Goal: Task Accomplishment & Management: Manage account settings

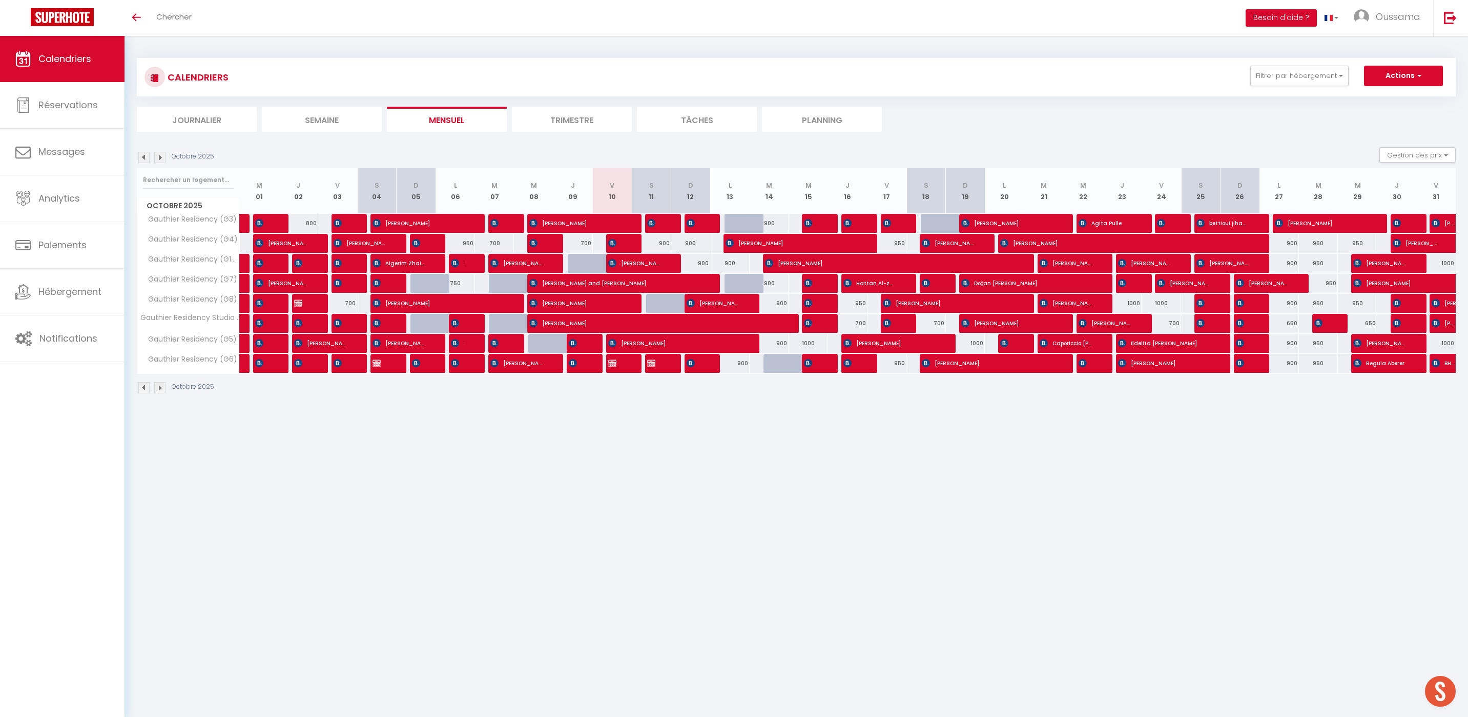
scroll to position [1, 0]
click at [1336, 77] on button "Filtrer par hébergement" at bounding box center [1300, 75] width 98 height 21
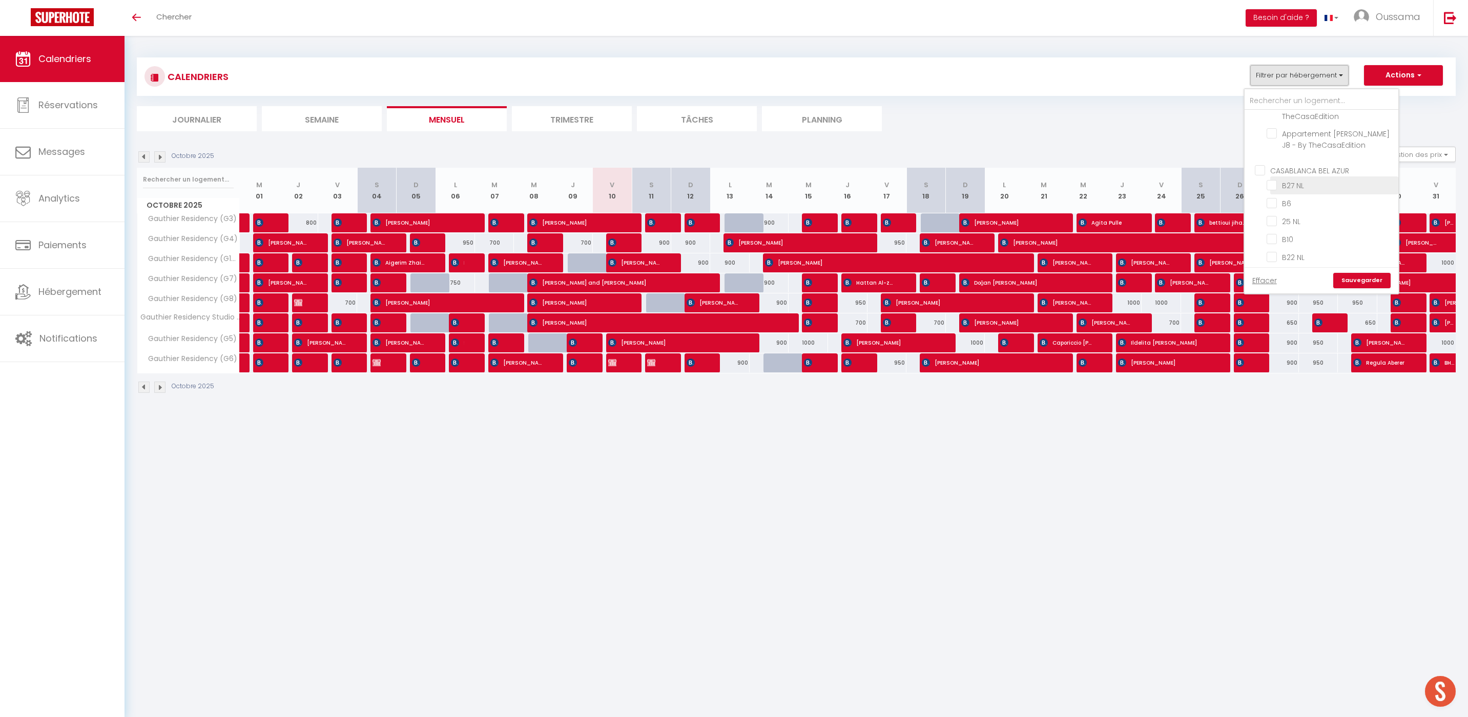
scroll to position [345, 0]
click at [1258, 162] on input "CASABLANCA BEL AZUR" at bounding box center [1332, 164] width 154 height 10
checkbox input "true"
checkbox input "false"
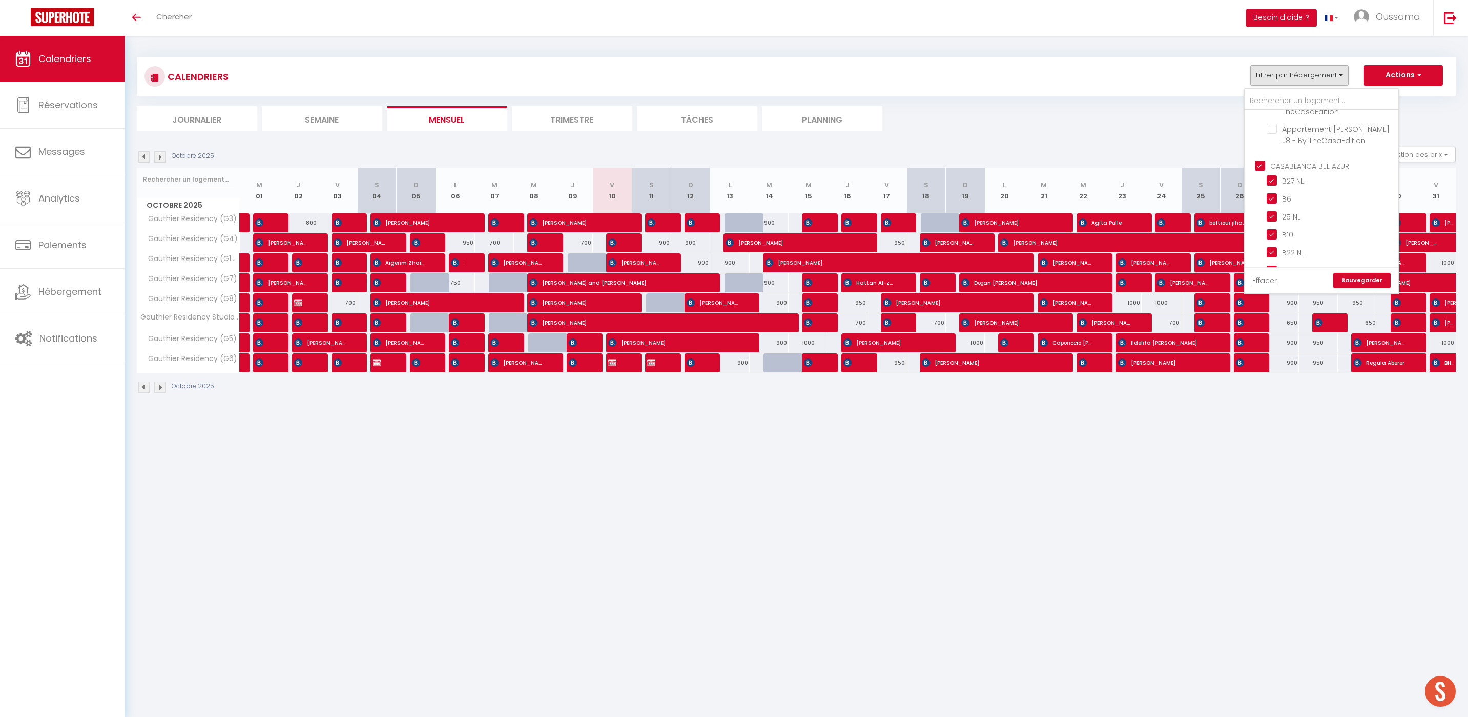
checkbox input "false"
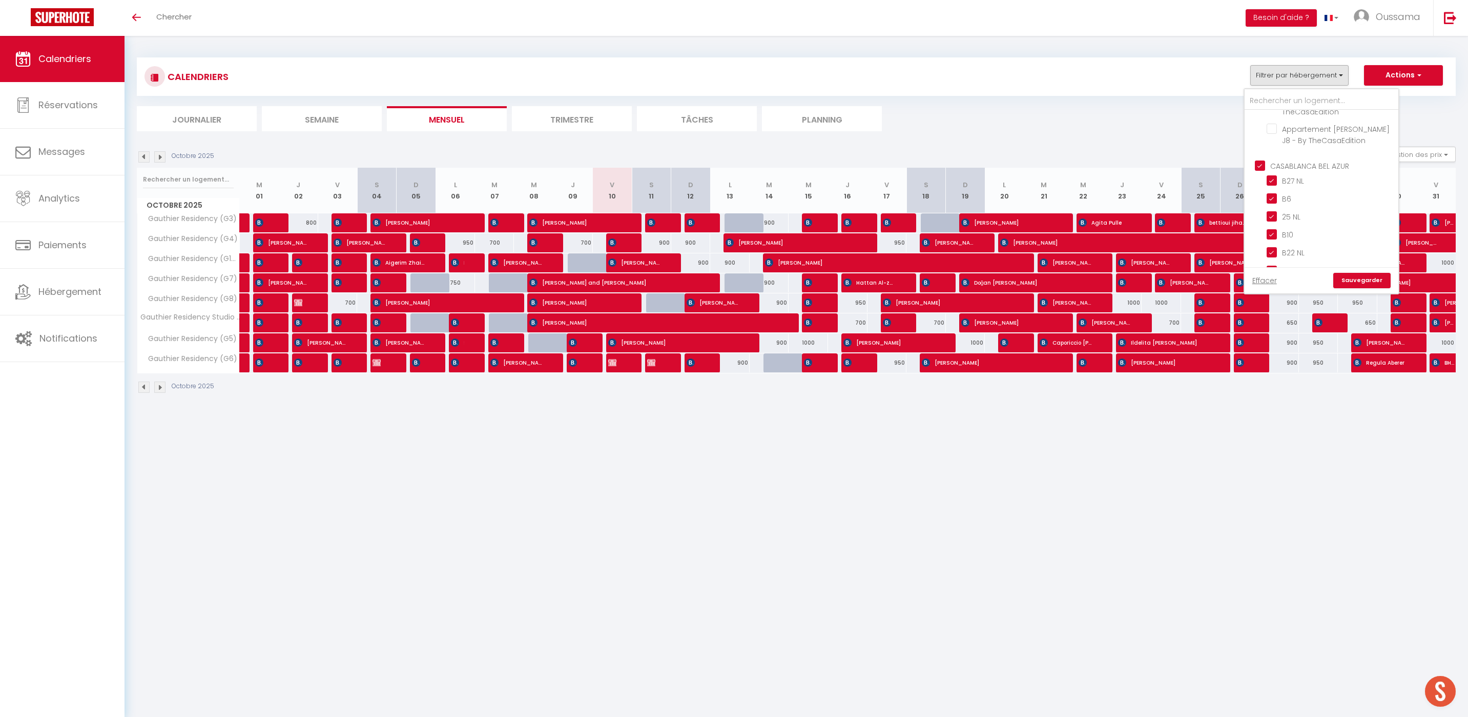
checkbox input "false"
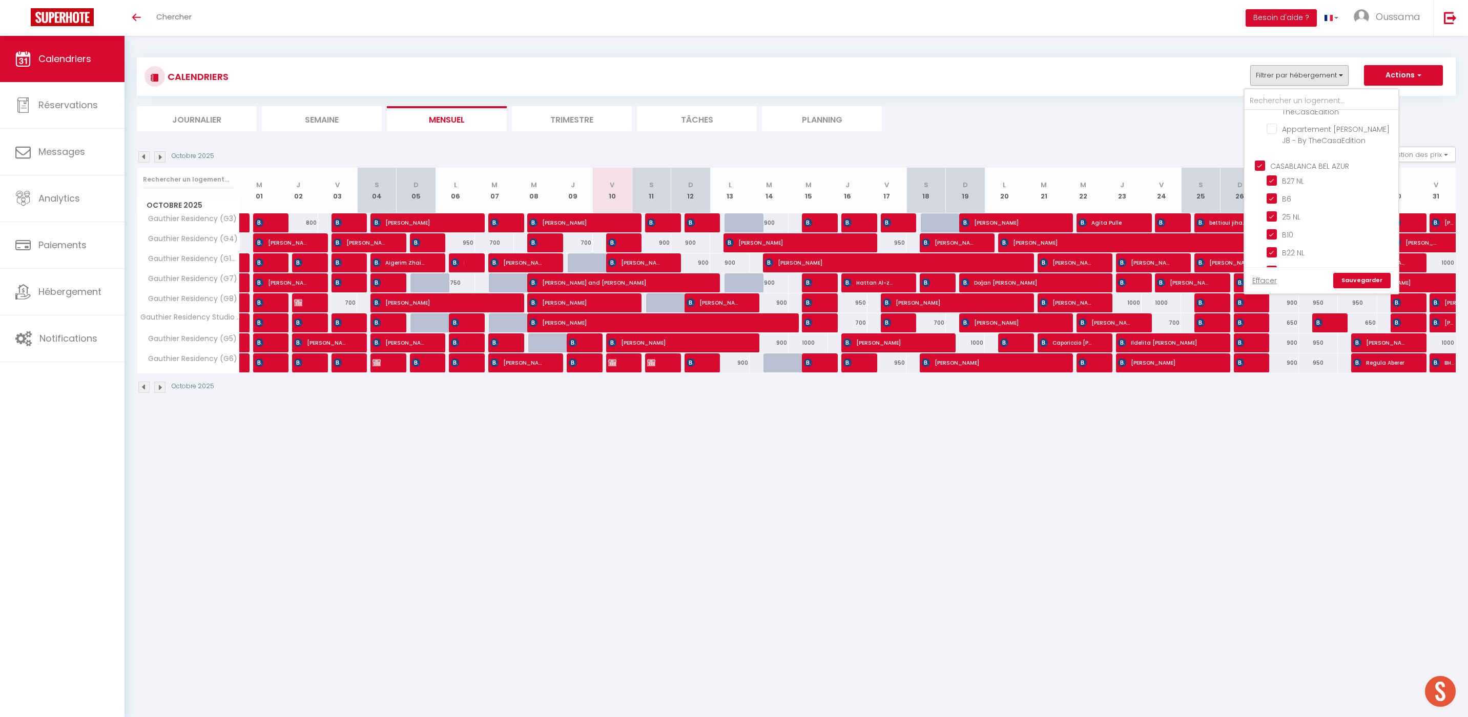
checkbox input "true"
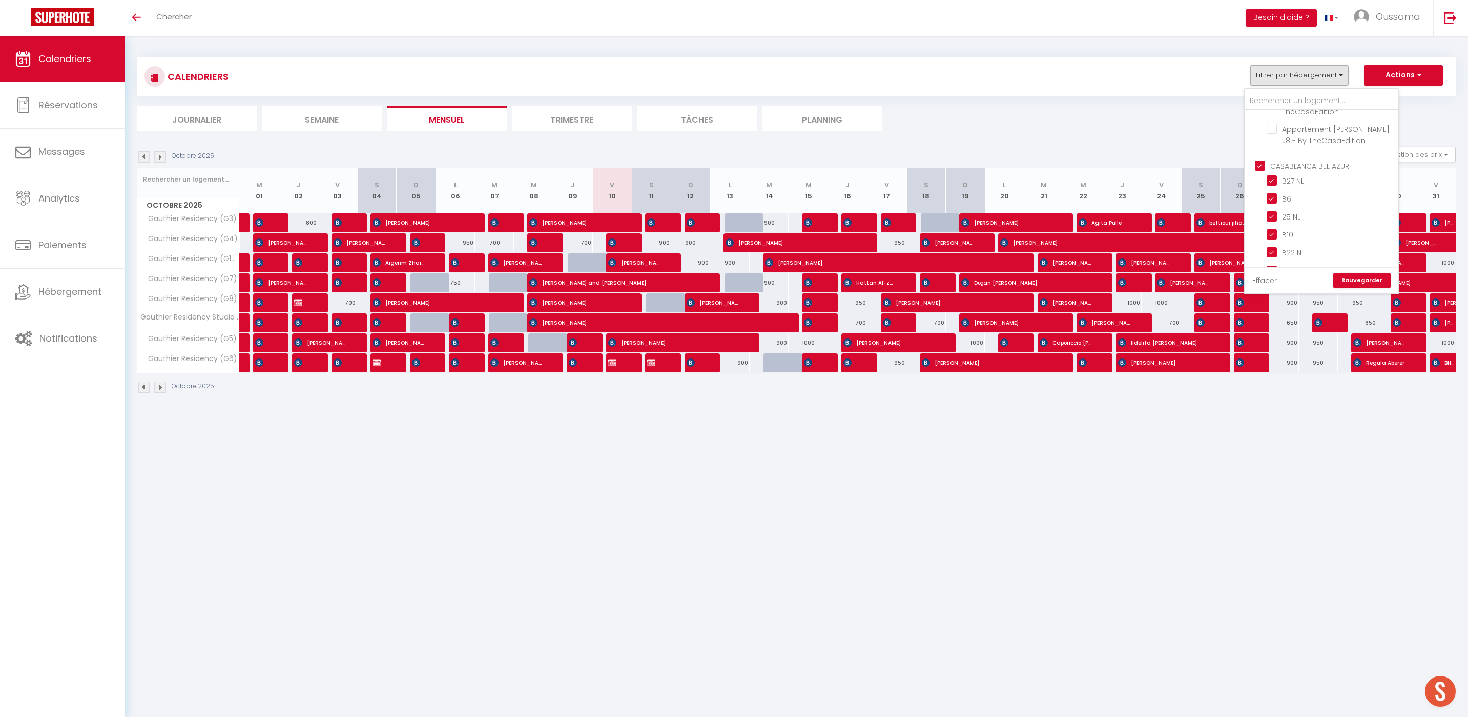
checkbox input "true"
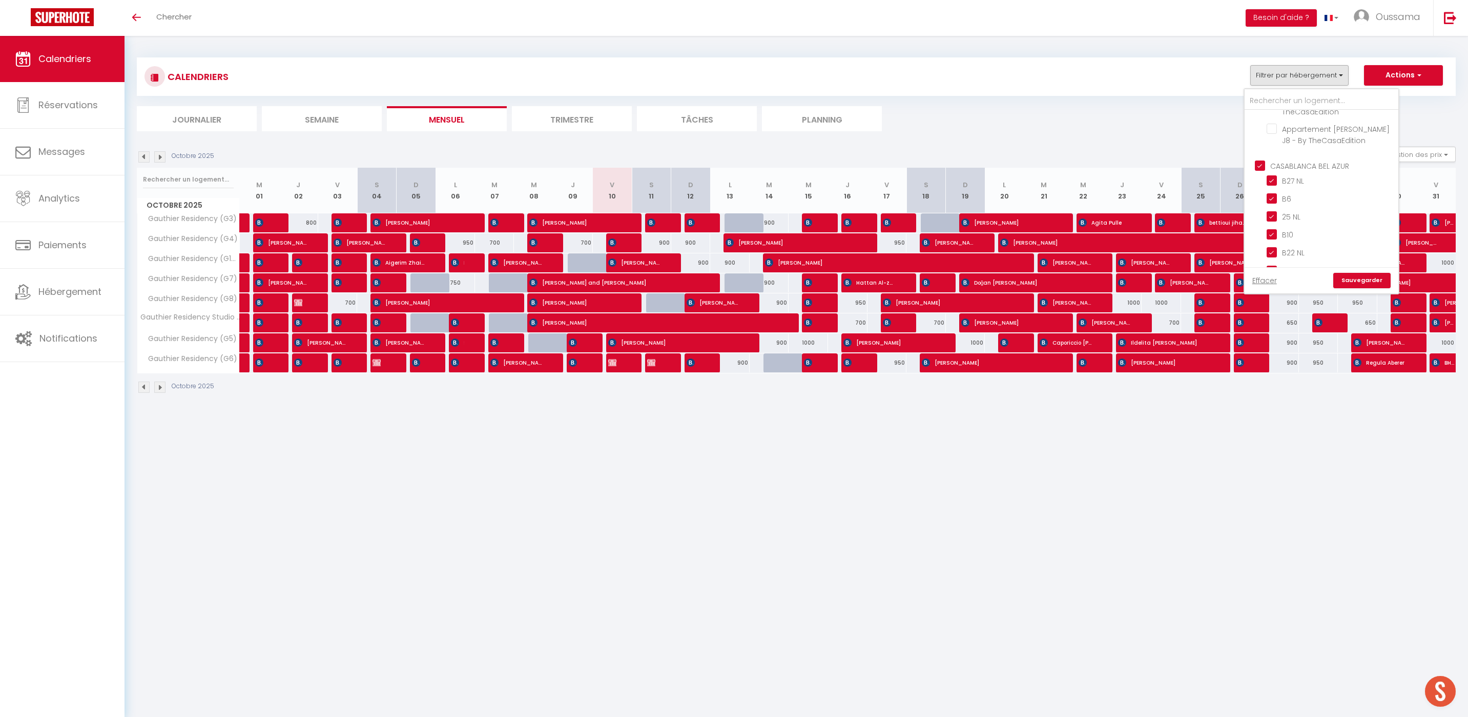
checkbox input "true"
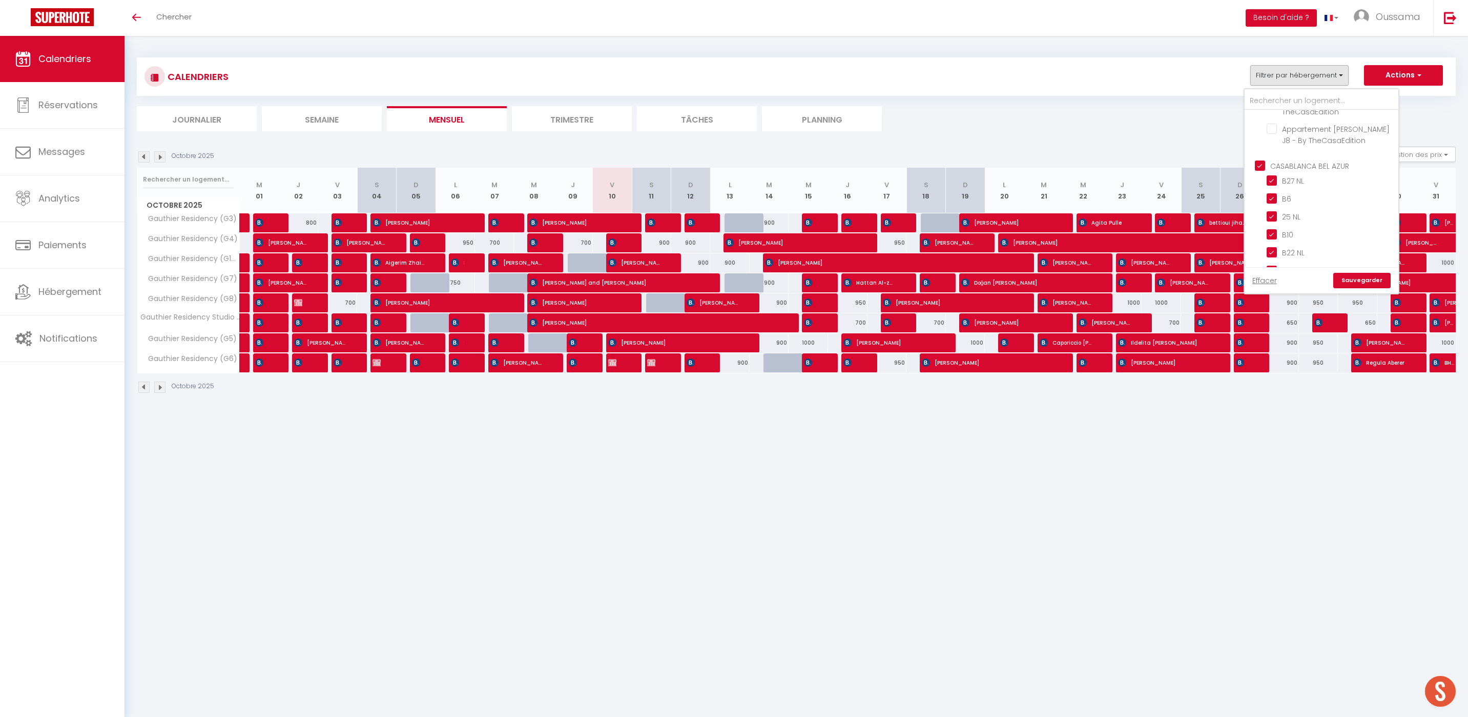
checkbox input "true"
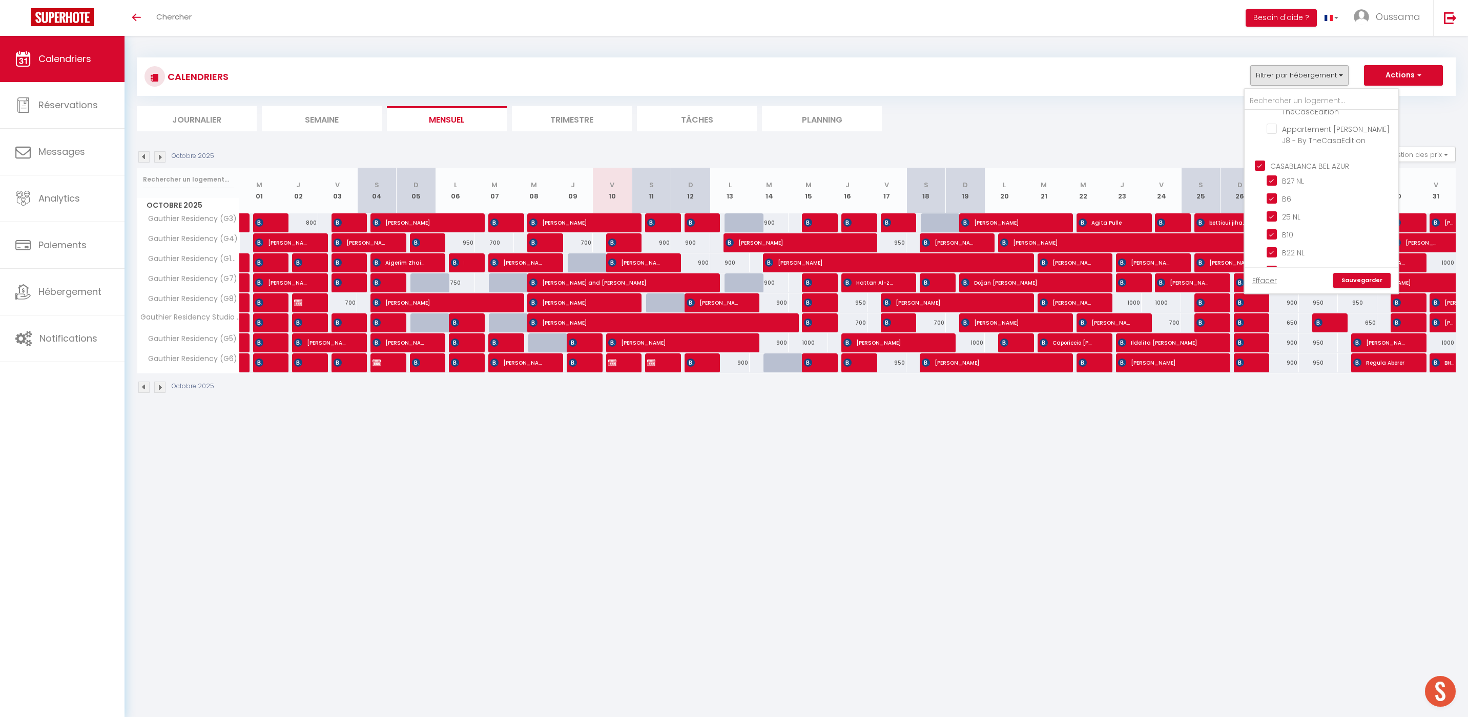
click at [1350, 281] on link "Sauvegarder" at bounding box center [1362, 280] width 57 height 15
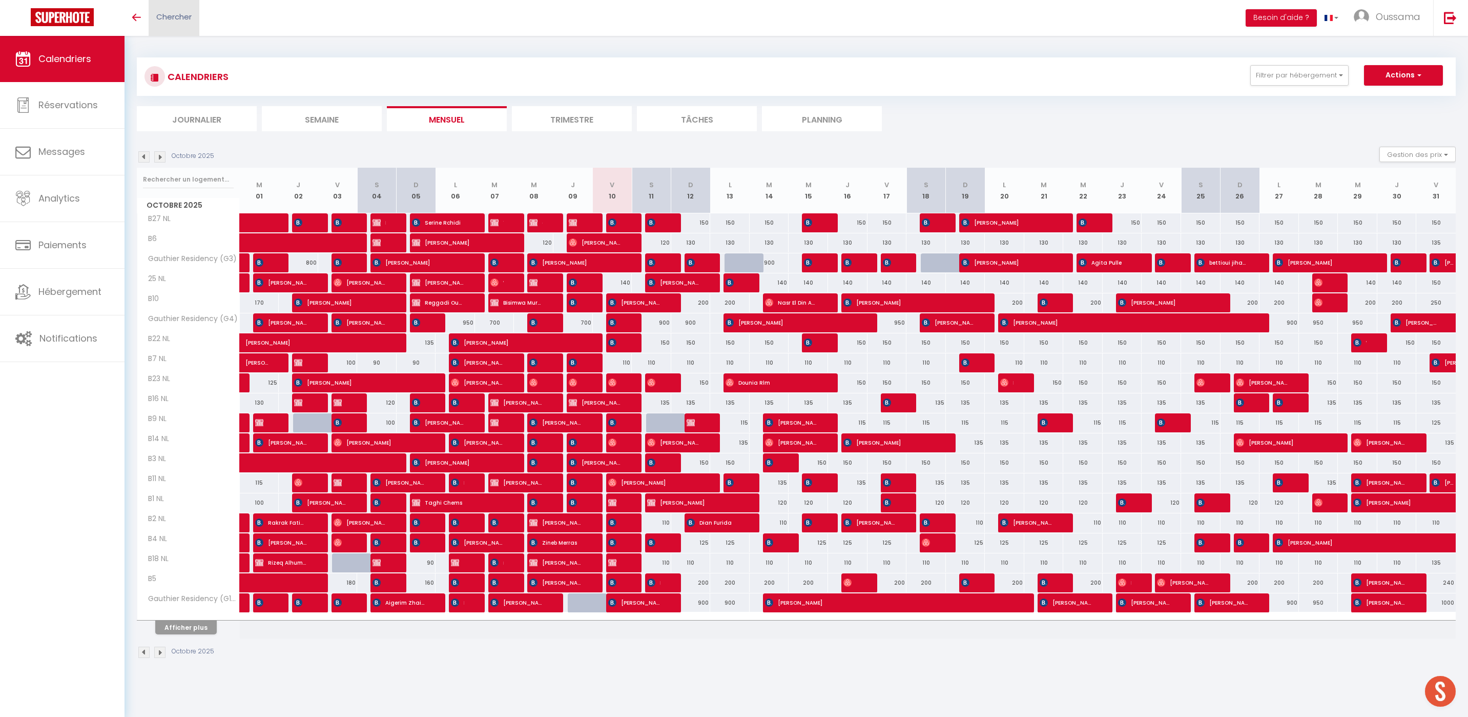
click at [187, 12] on span "Chercher" at bounding box center [173, 16] width 35 height 11
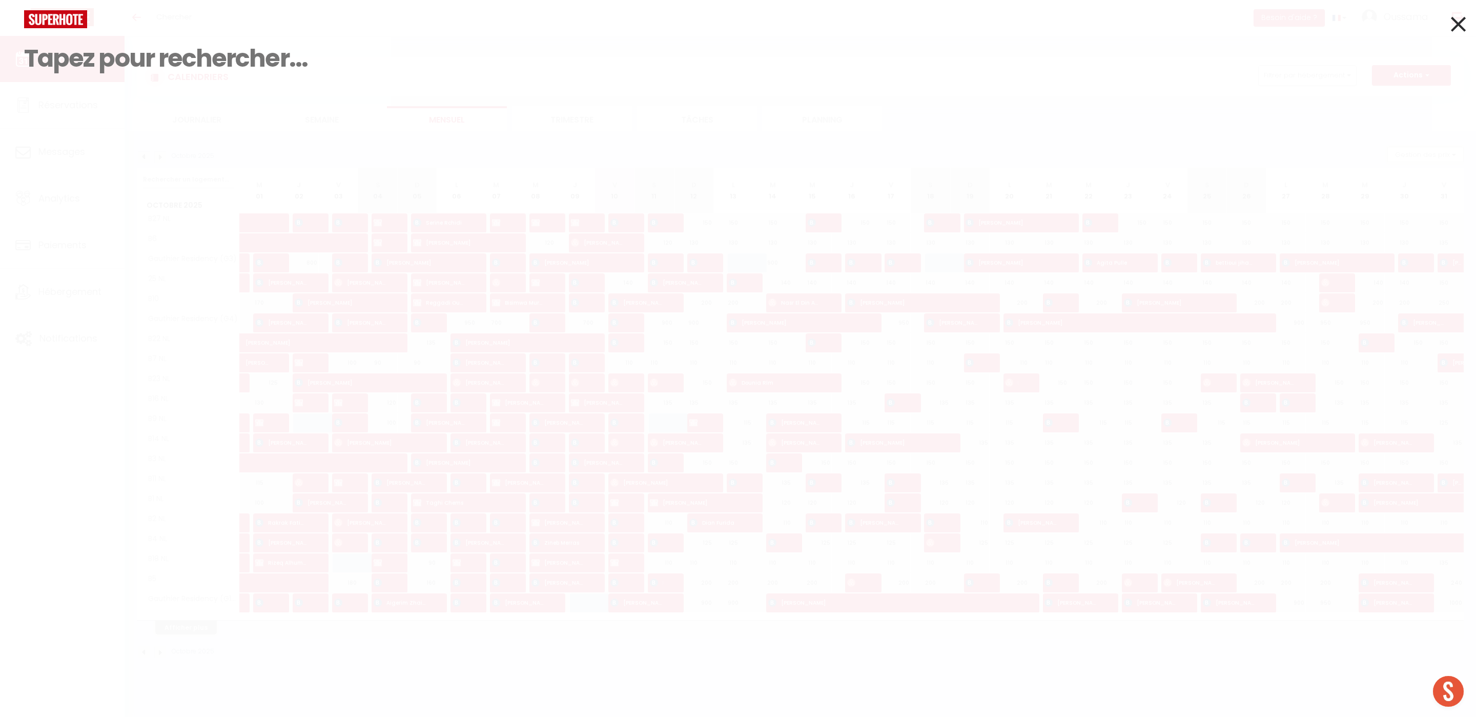
paste input "[PHONE_NUMBER]"
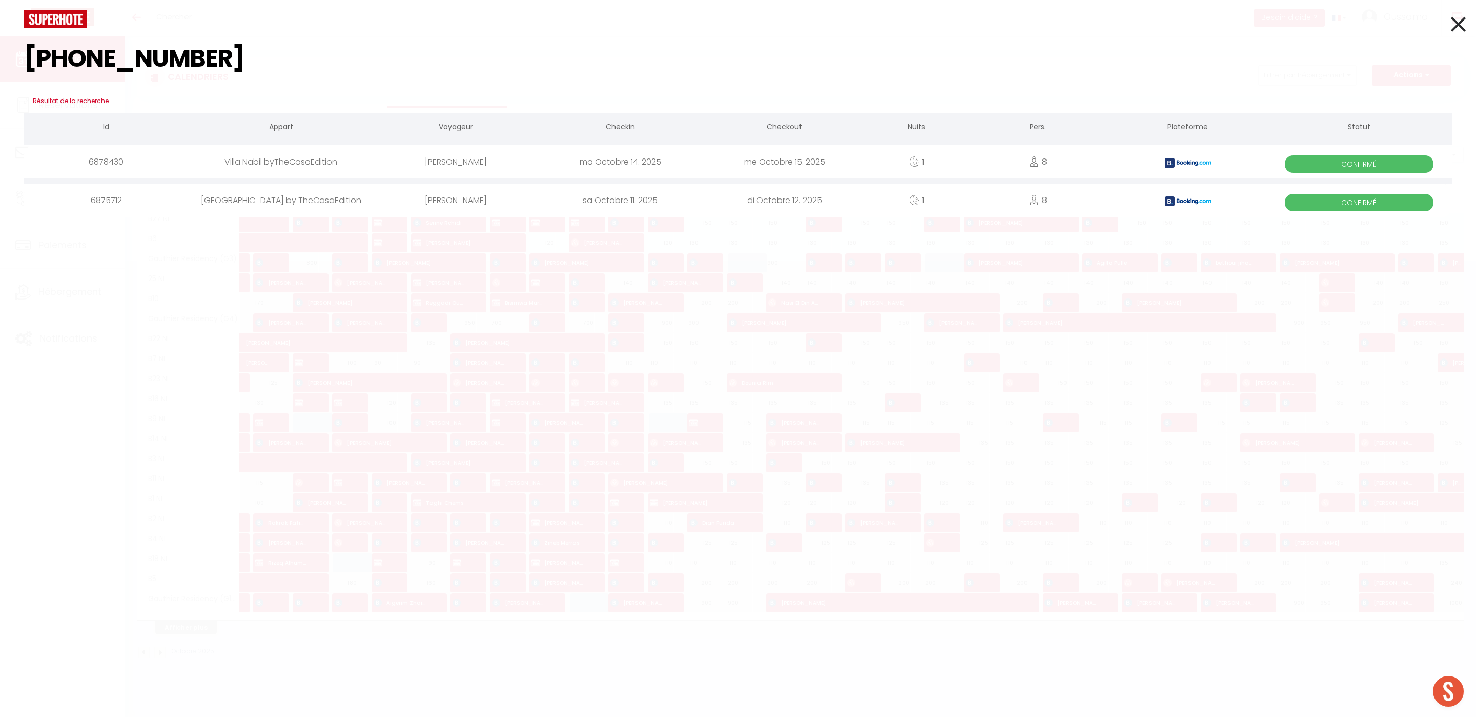
drag, startPoint x: 74, startPoint y: 57, endPoint x: 81, endPoint y: 70, distance: 14.9
click at [74, 57] on input "[PHONE_NUMBER]" at bounding box center [738, 58] width 1428 height 60
type input "[PHONE_NUMBER]"
click at [1460, 30] on icon at bounding box center [1458, 24] width 15 height 26
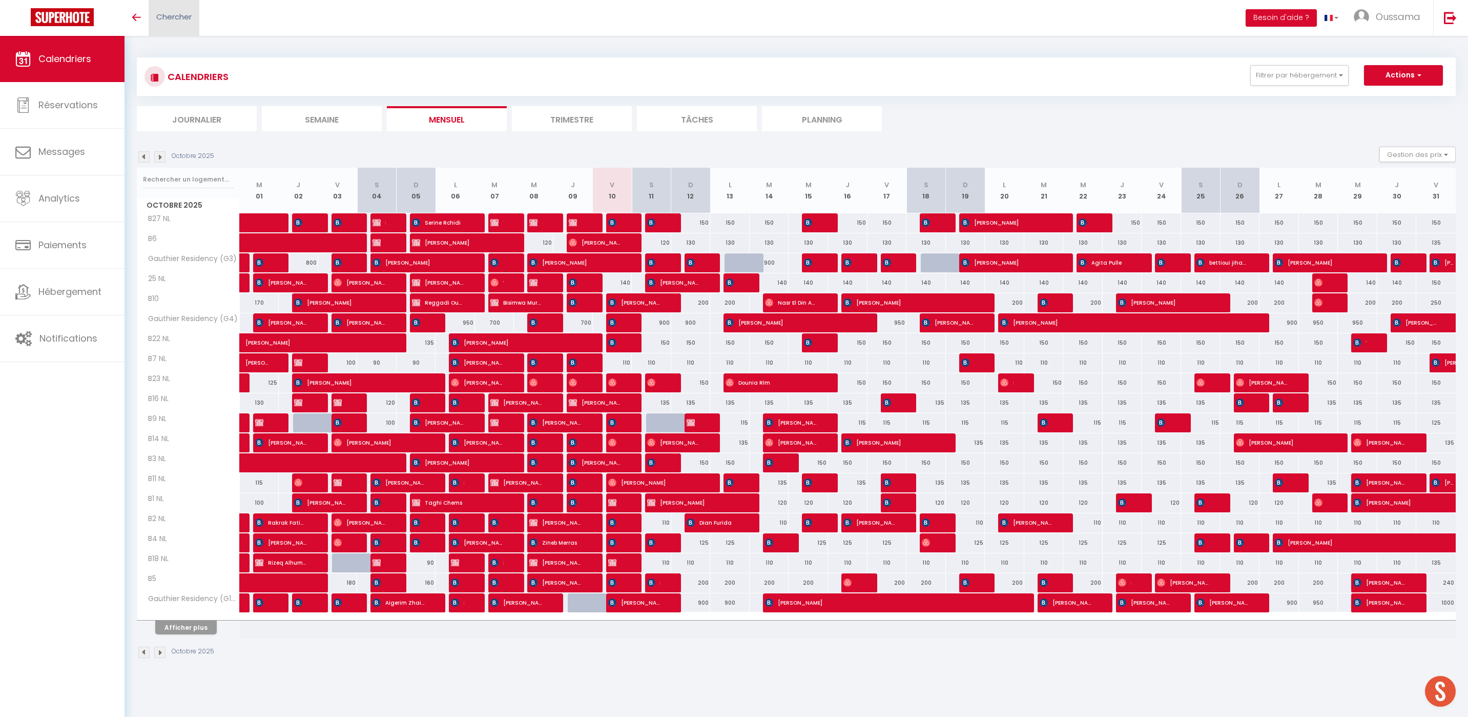
click at [180, 15] on span "Chercher" at bounding box center [173, 16] width 35 height 11
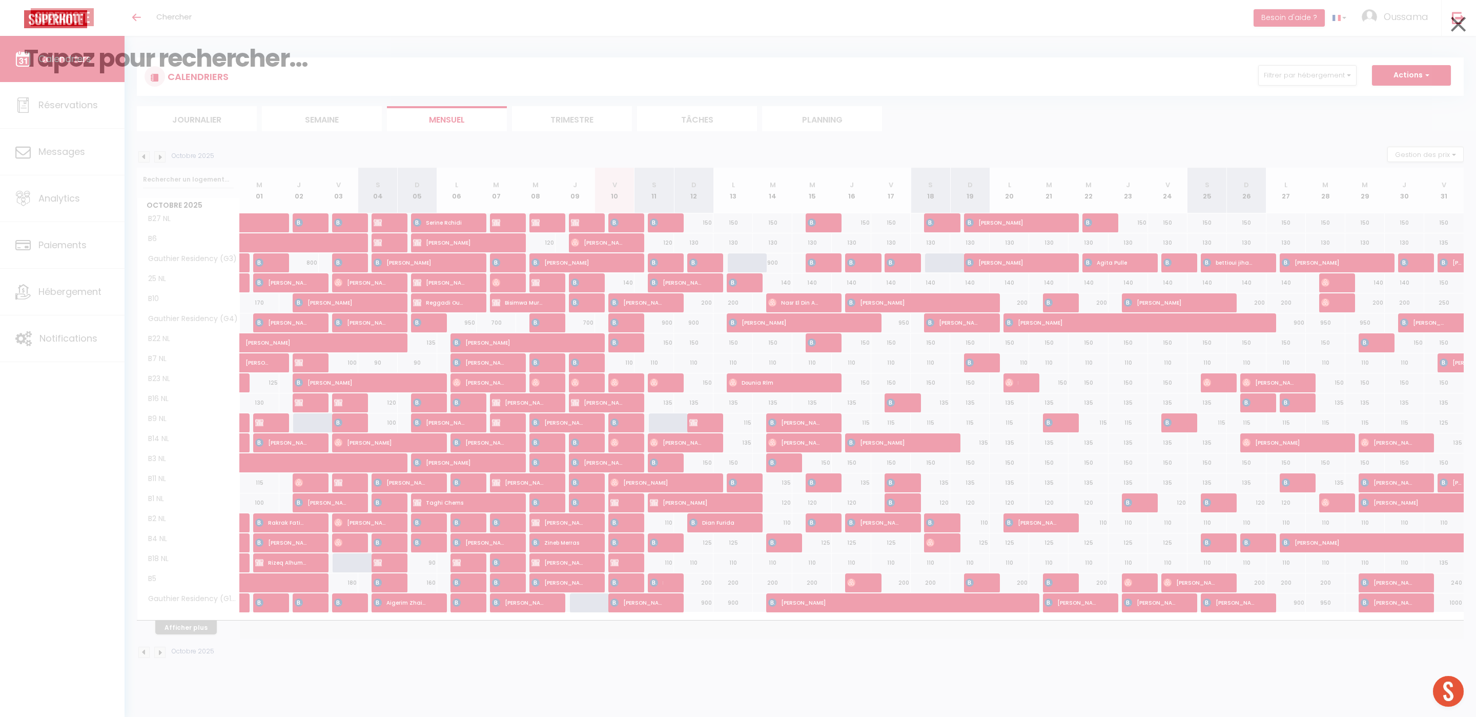
paste input "[PHONE_NUMBER]"
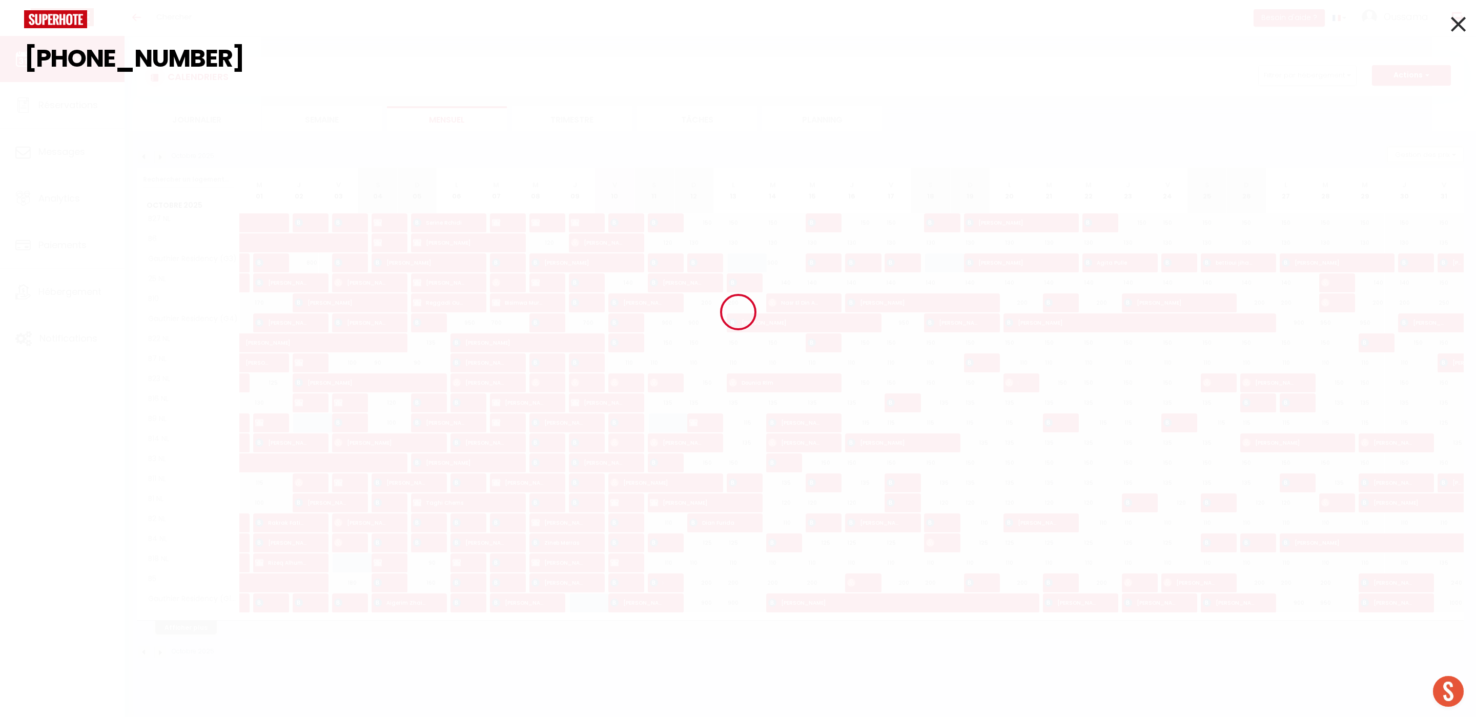
type input "[PHONE_NUMBER]"
click at [68, 55] on div at bounding box center [738, 311] width 1476 height 624
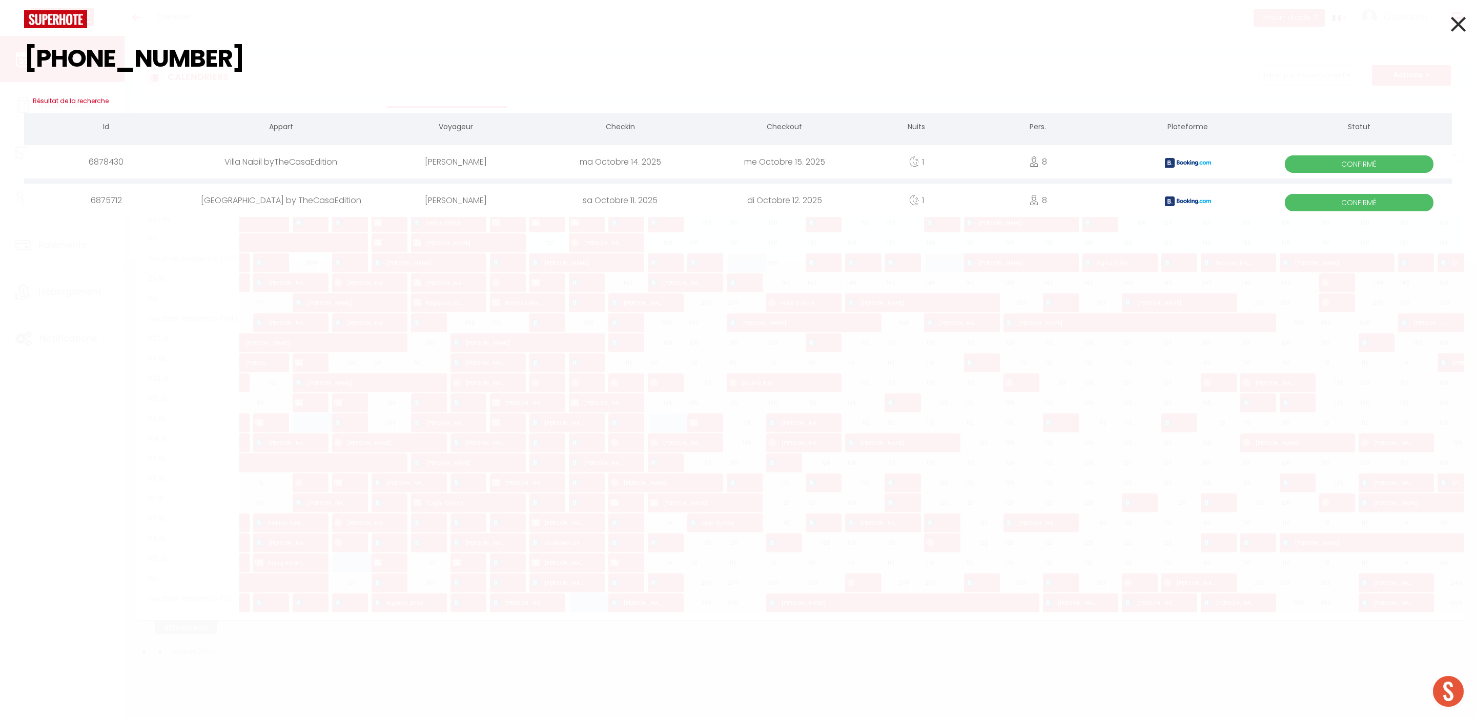
click at [73, 56] on input "[PHONE_NUMBER]" at bounding box center [738, 58] width 1428 height 60
click at [1452, 28] on icon at bounding box center [1458, 24] width 15 height 26
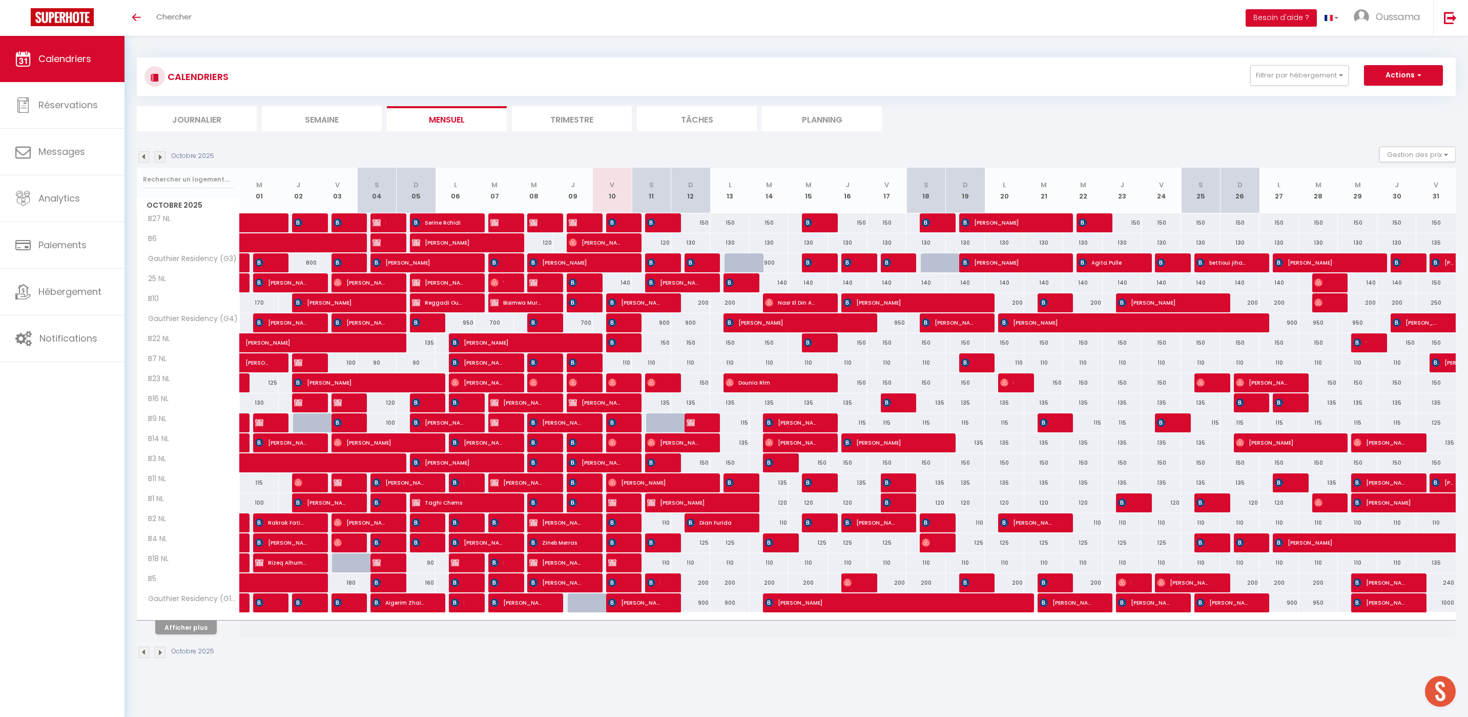
click at [1287, 94] on div "CALENDRIERS Filtrer par hébergement AGADIR [GEOGRAPHIC_DATA] studio A2 by TCE […" at bounding box center [796, 76] width 1319 height 38
click at [1291, 69] on button "Filtrer par hébergement" at bounding box center [1300, 75] width 98 height 21
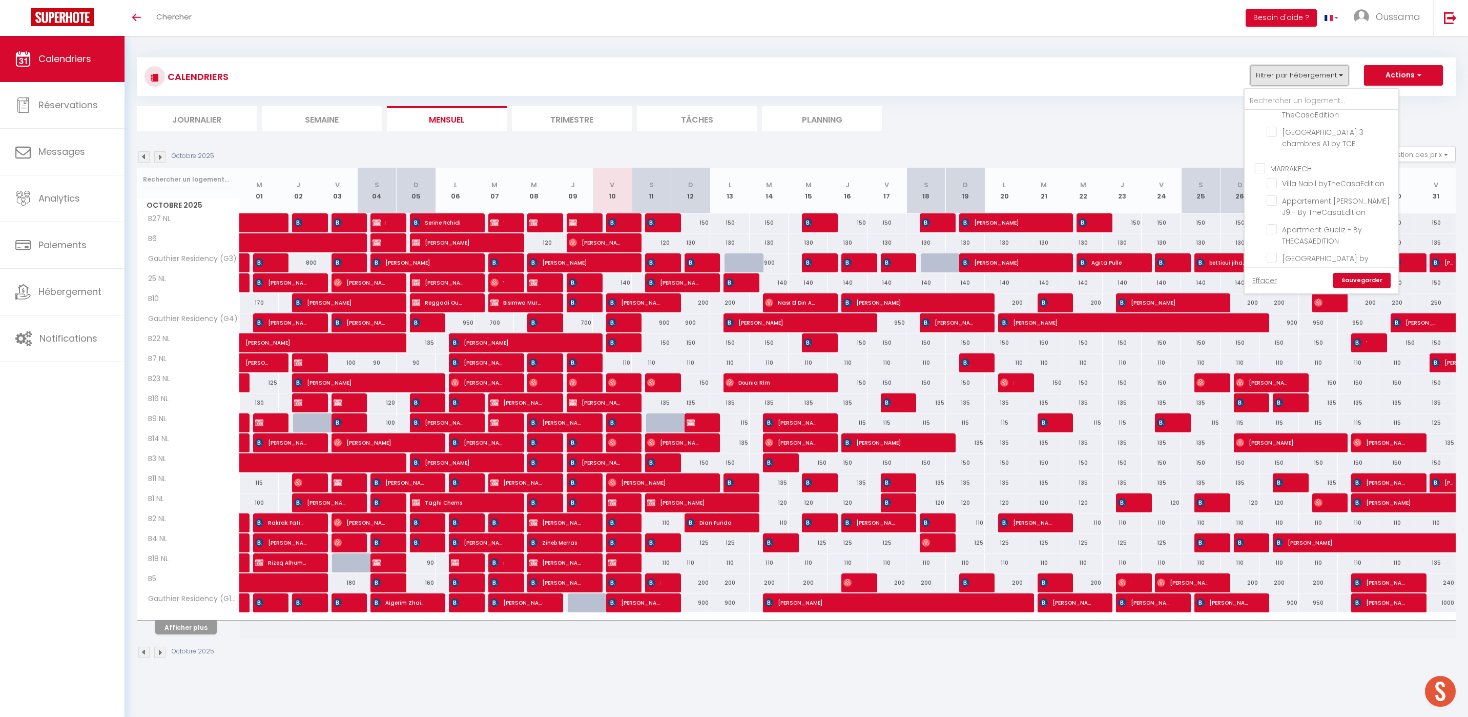
scroll to position [191, 0]
click at [544, 162] on div "Octobre 2025 Gestion des prix Nb Nuits minimum Règles Disponibilité" at bounding box center [796, 157] width 1319 height 21
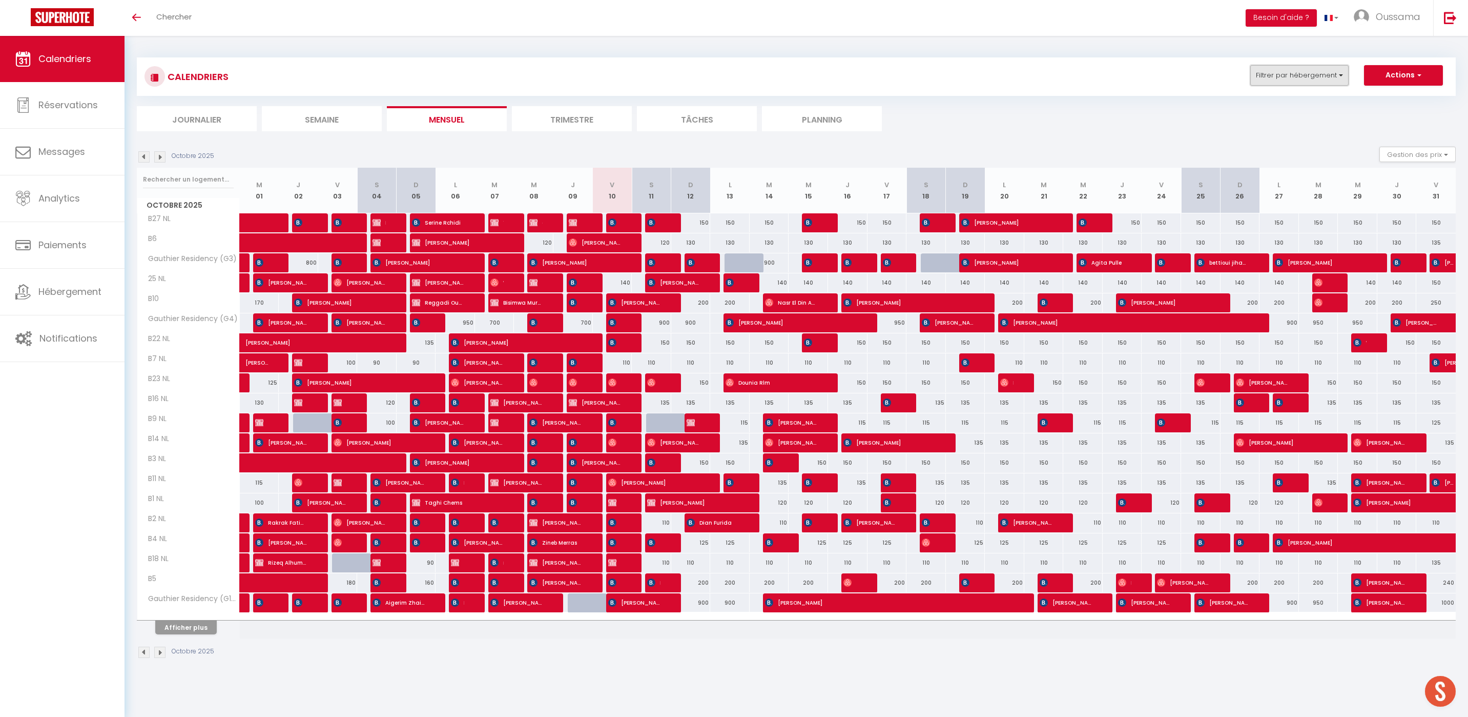
click at [1269, 82] on button "Filtrer par hébergement" at bounding box center [1300, 75] width 98 height 21
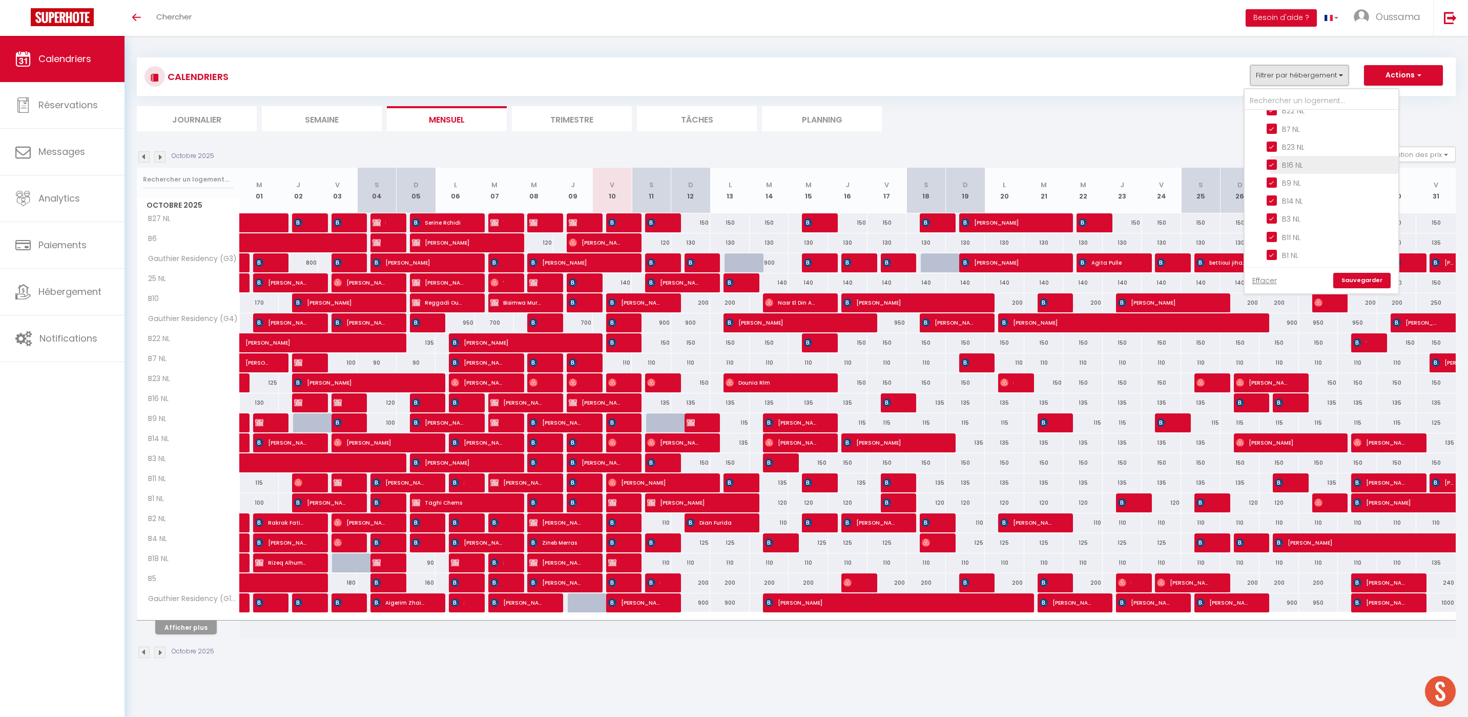
scroll to position [393, 0]
click at [1297, 117] on input "CASABLANCA BEL AZUR" at bounding box center [1332, 117] width 154 height 10
checkbox input "false"
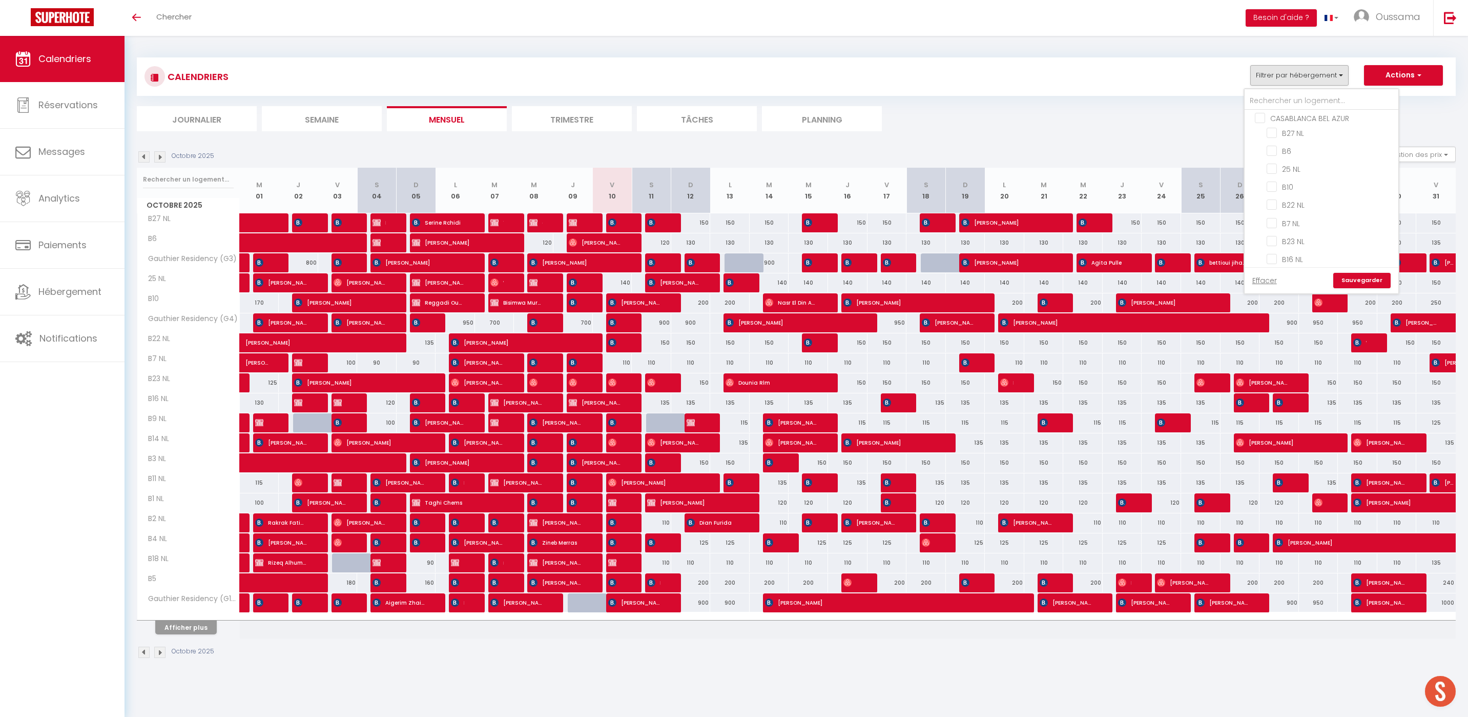
checkbox input "false"
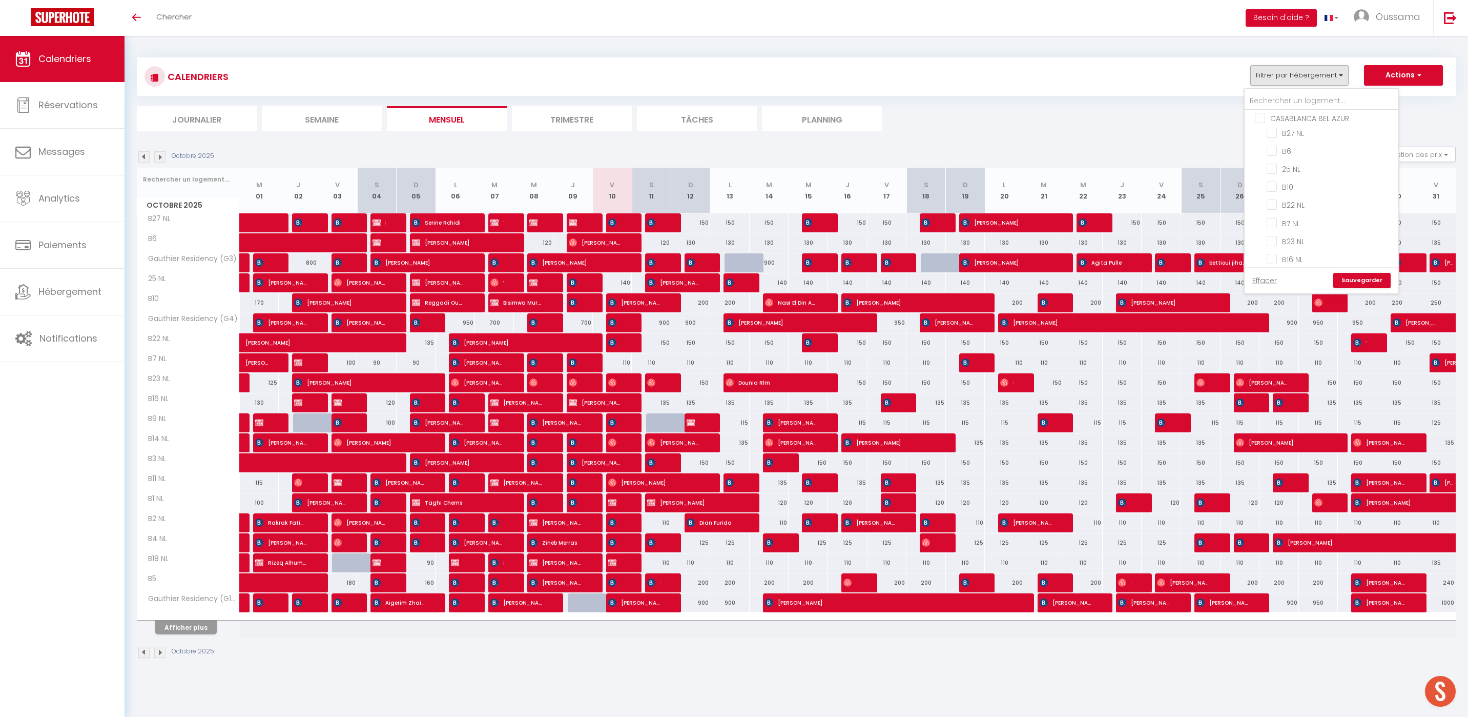
checkbox input "false"
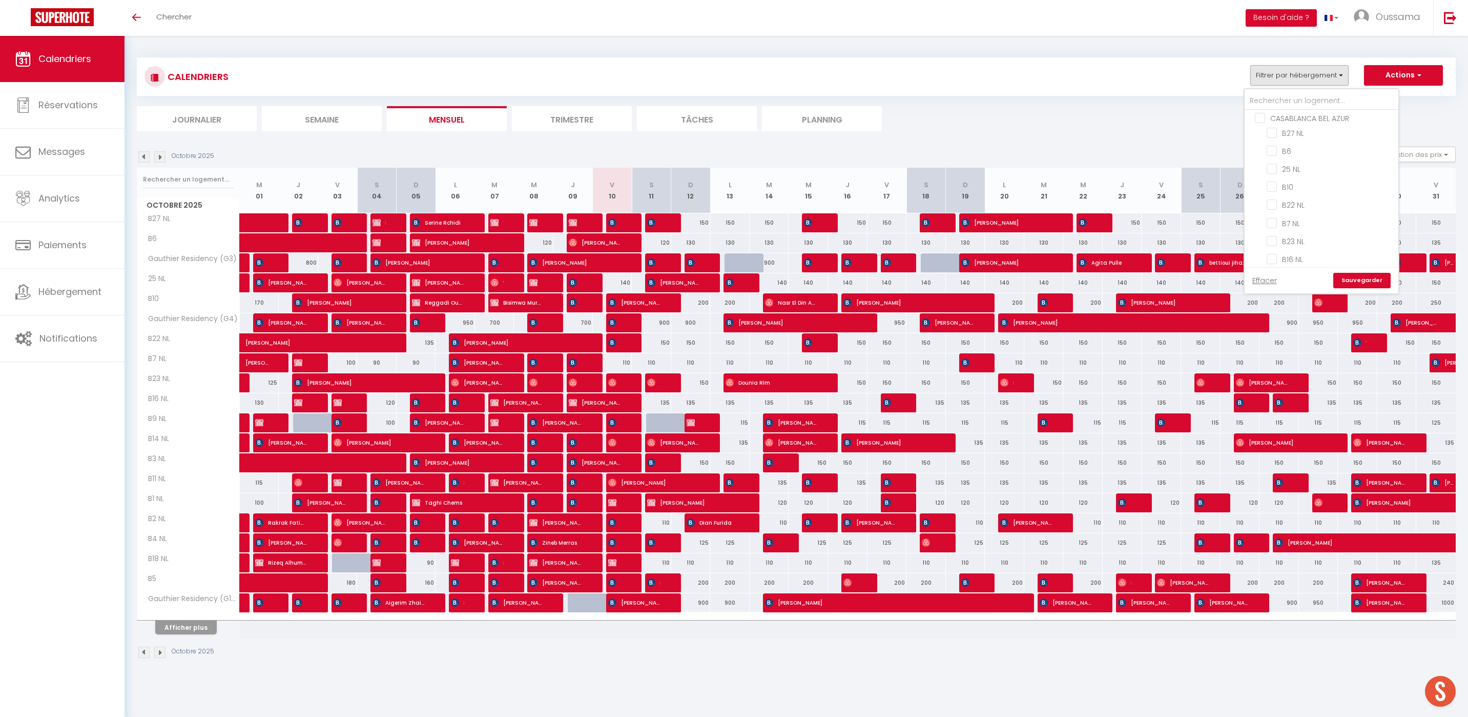
checkbox input "false"
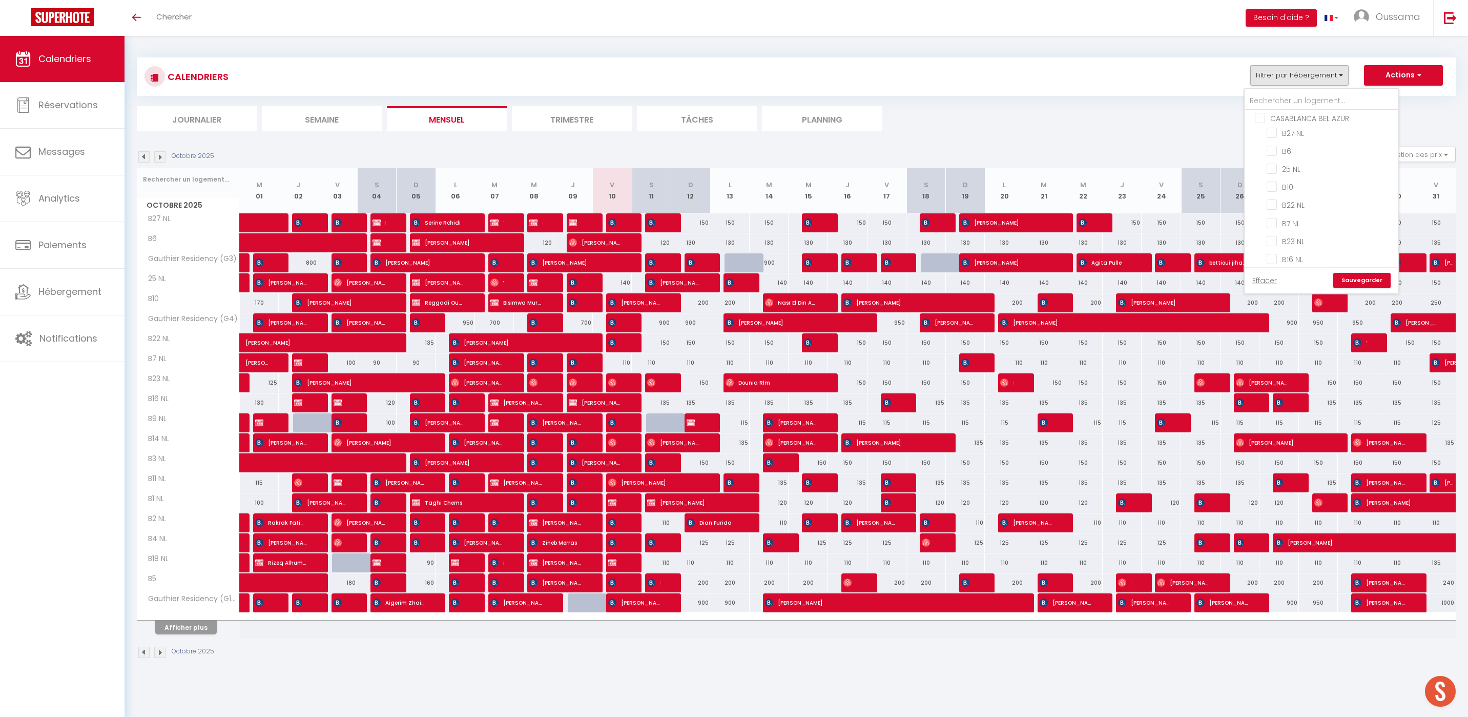
checkbox input "false"
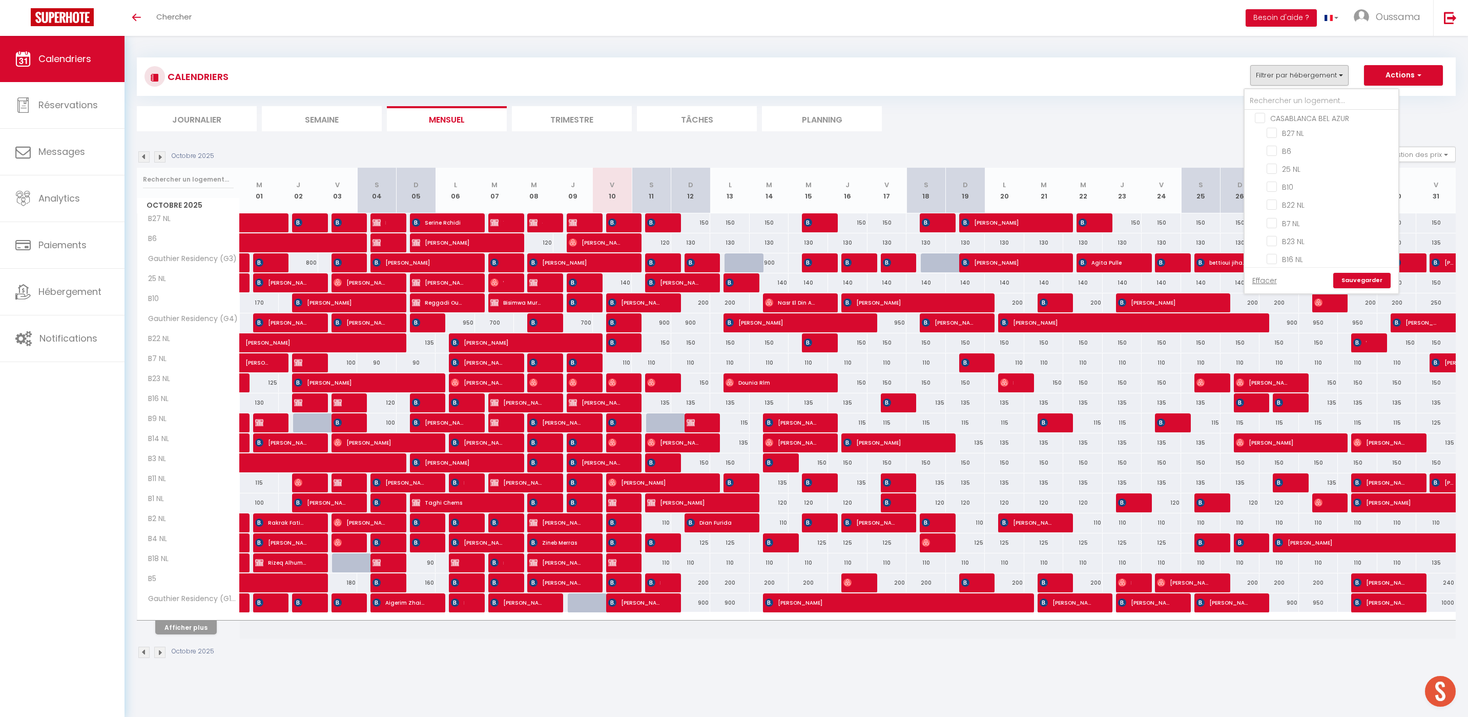
checkbox input "false"
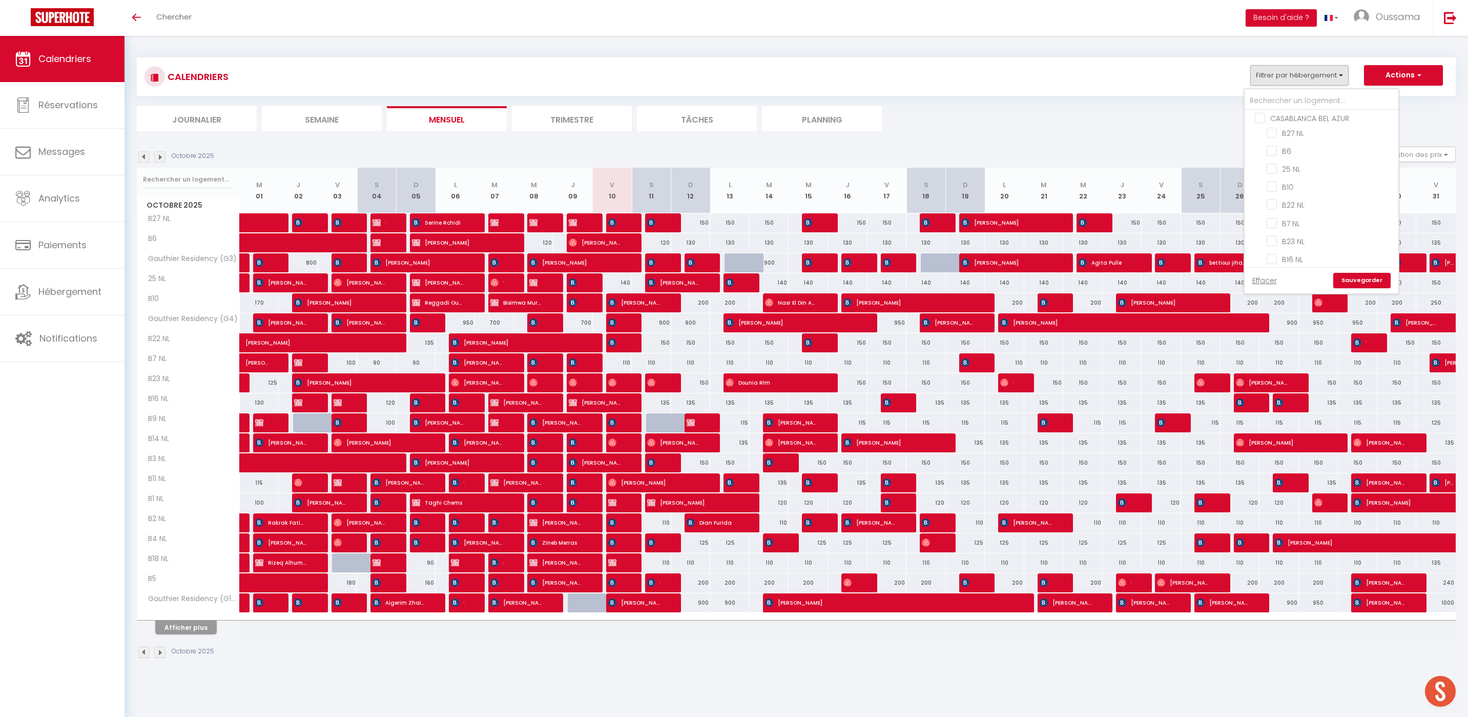
checkbox input "false"
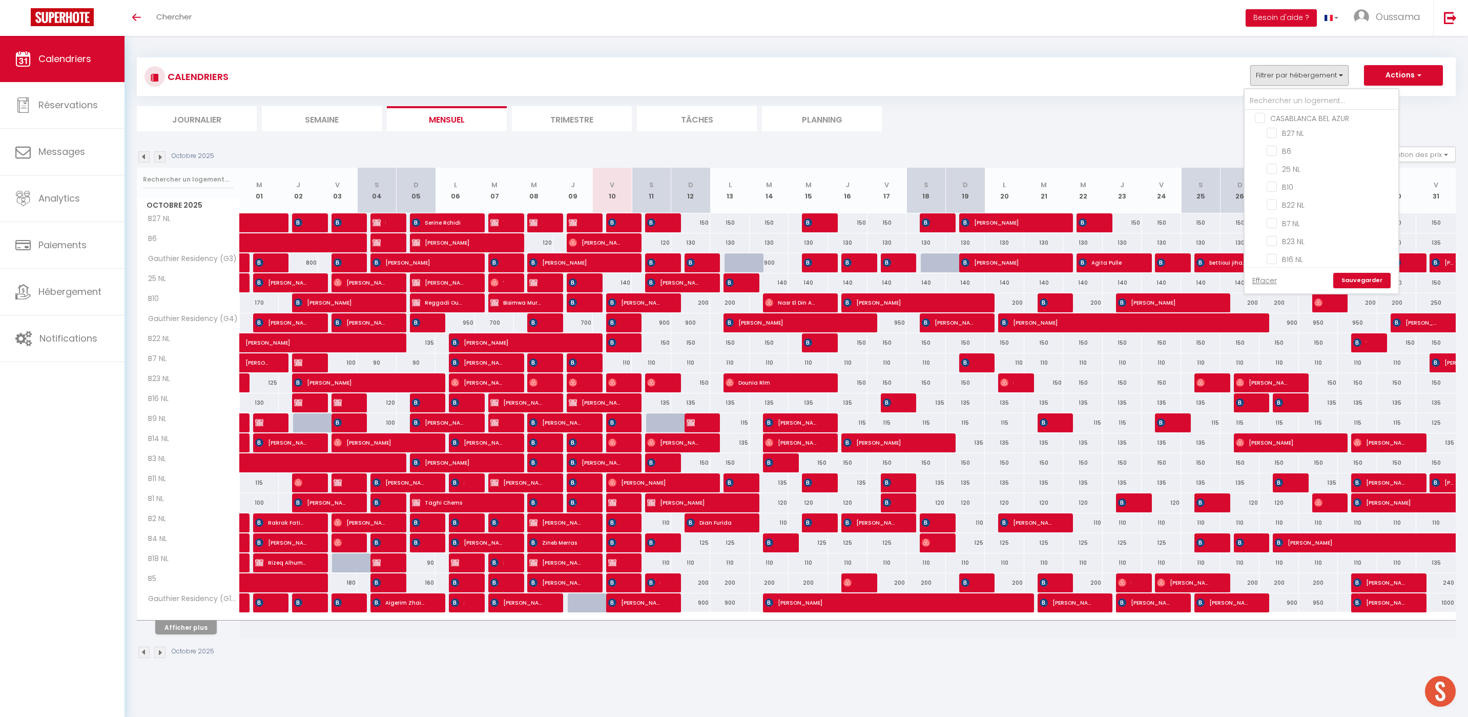
click at [1298, 118] on input "CASABLANCA BEL AZUR" at bounding box center [1332, 117] width 154 height 10
checkbox input "true"
checkbox input "false"
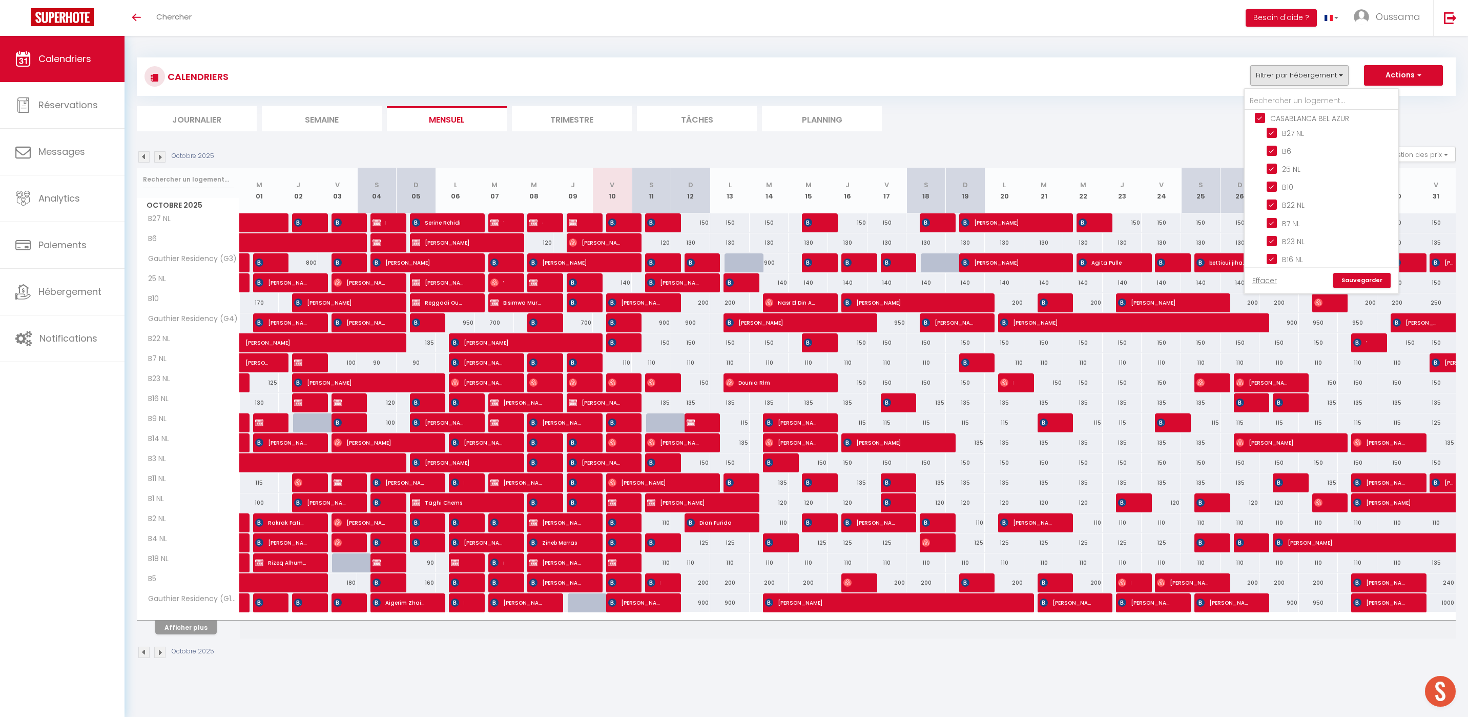
checkbox input "false"
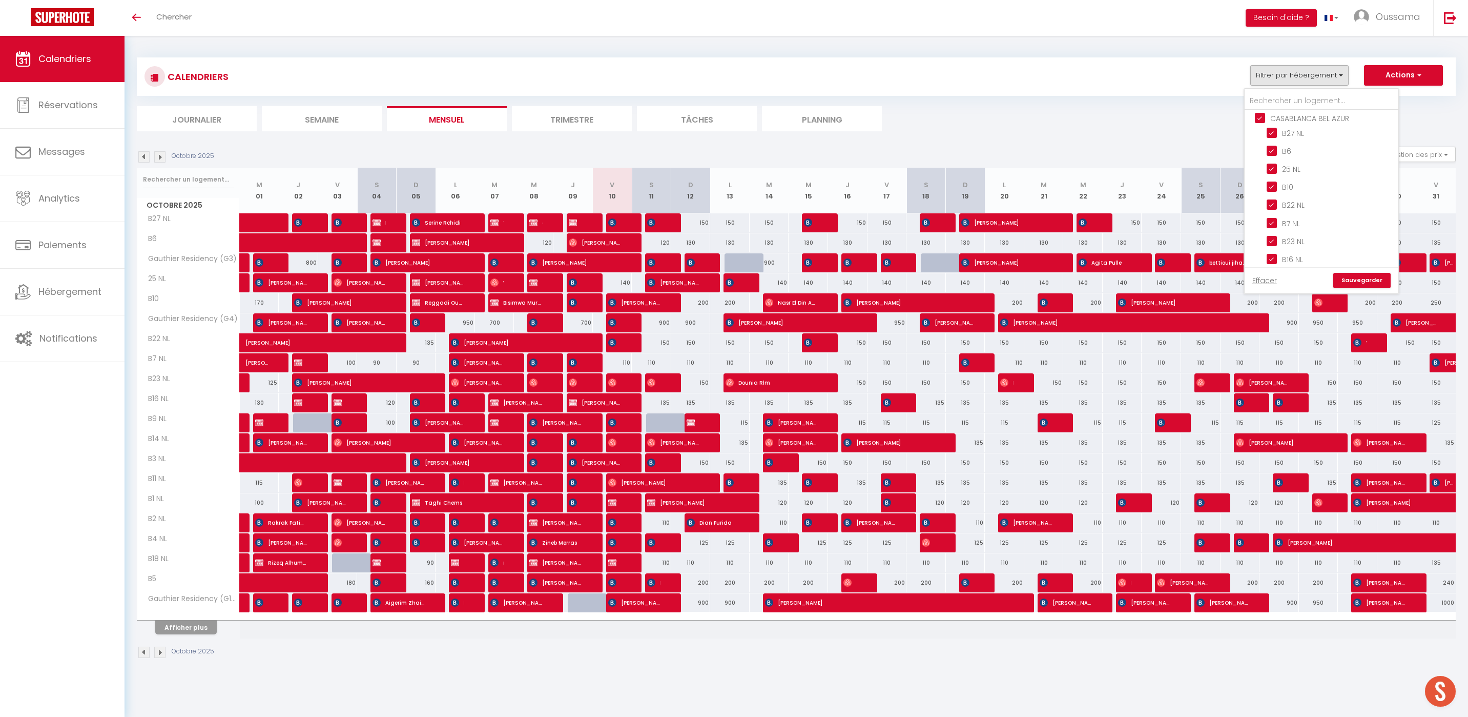
checkbox input "false"
checkbox input "true"
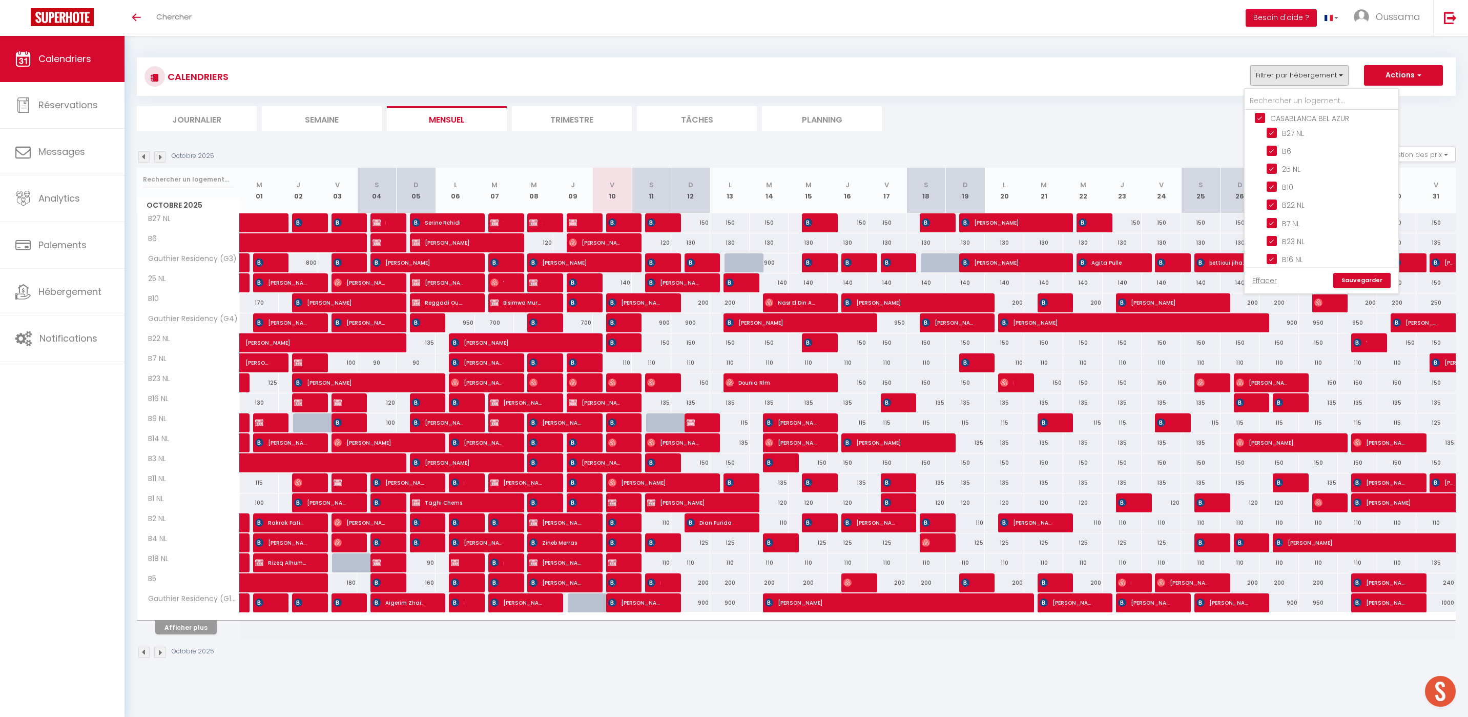
checkbox input "true"
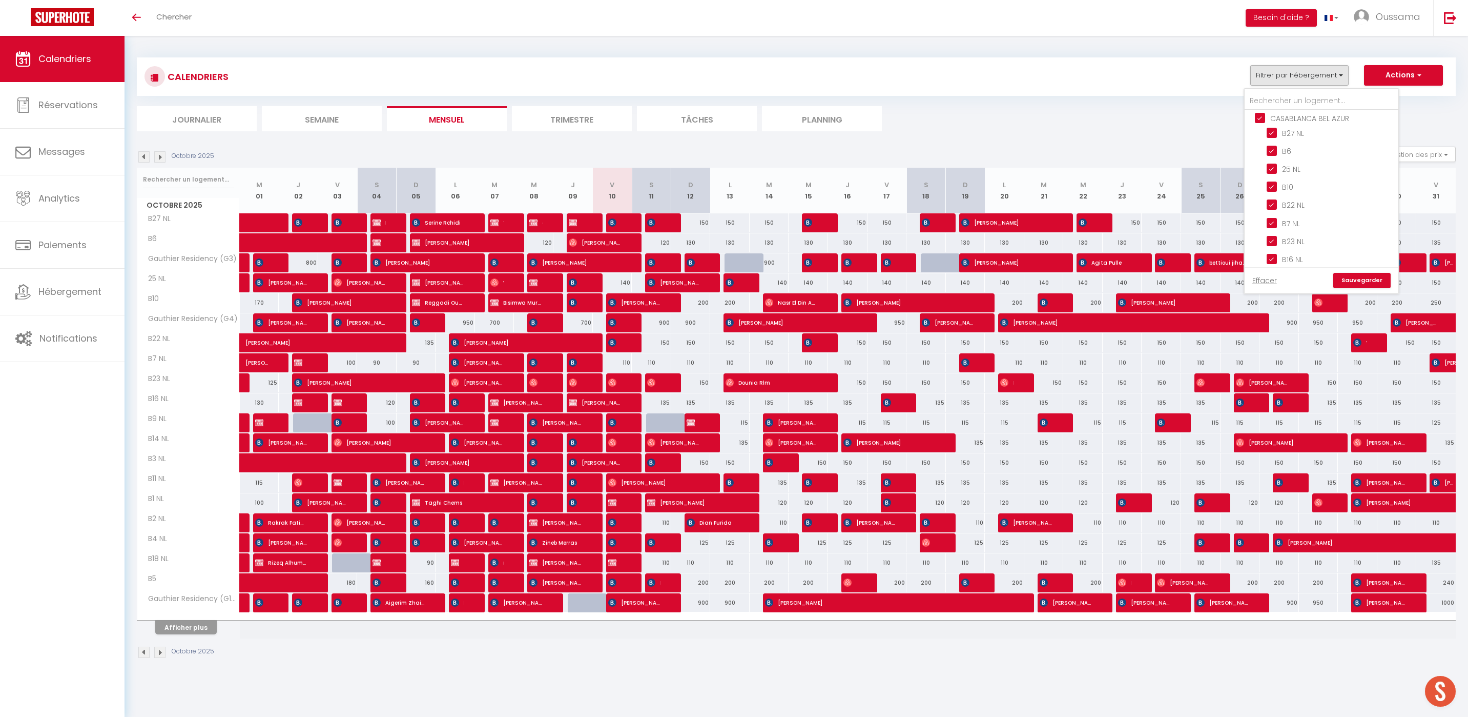
checkbox input "true"
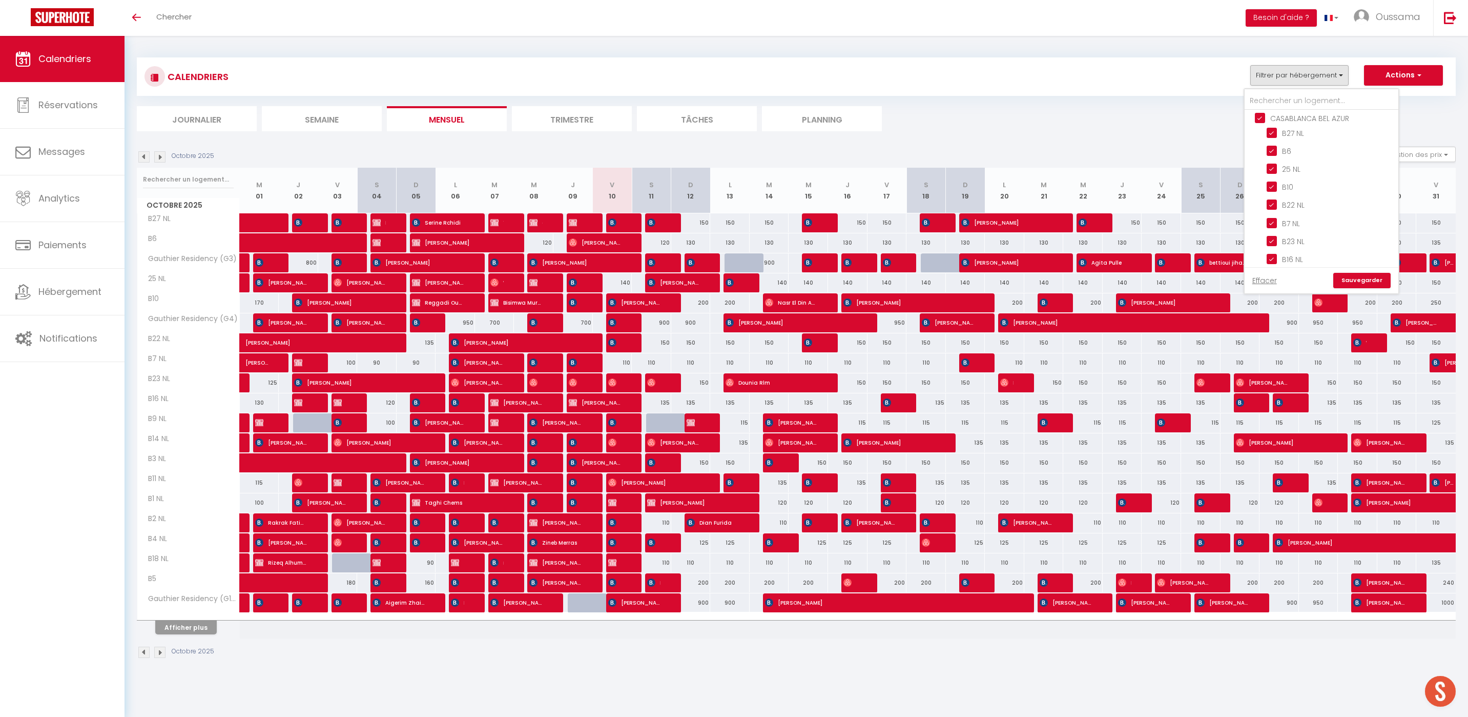
checkbox input "true"
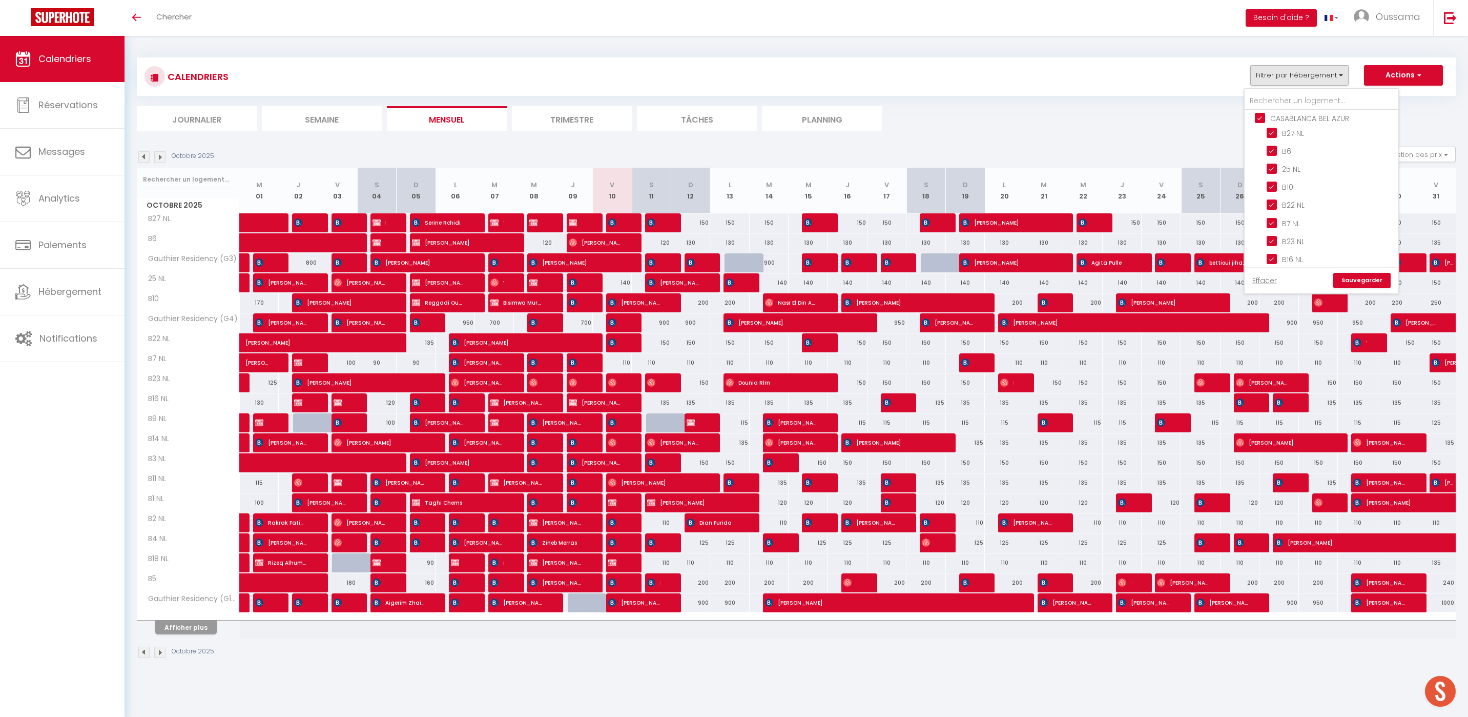
checkbox input "true"
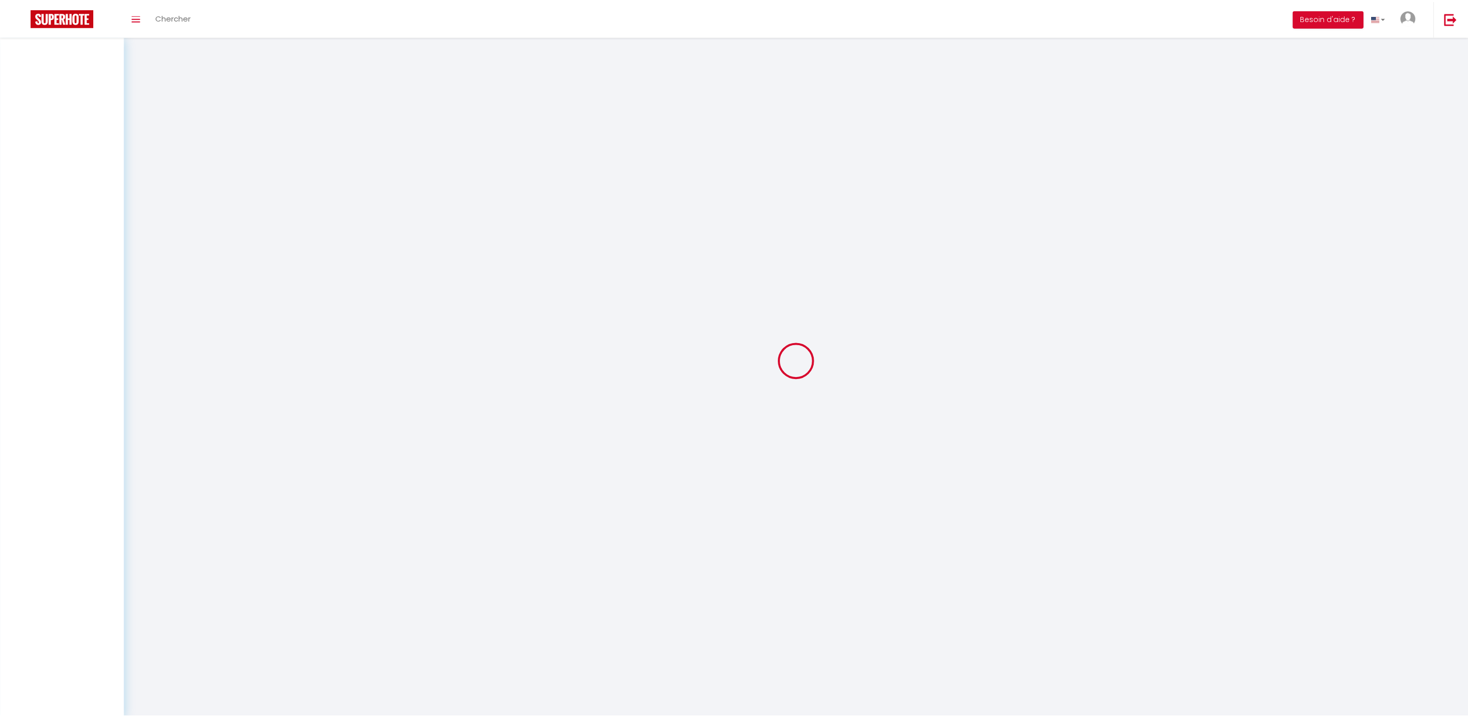
scroll to position [1, 0]
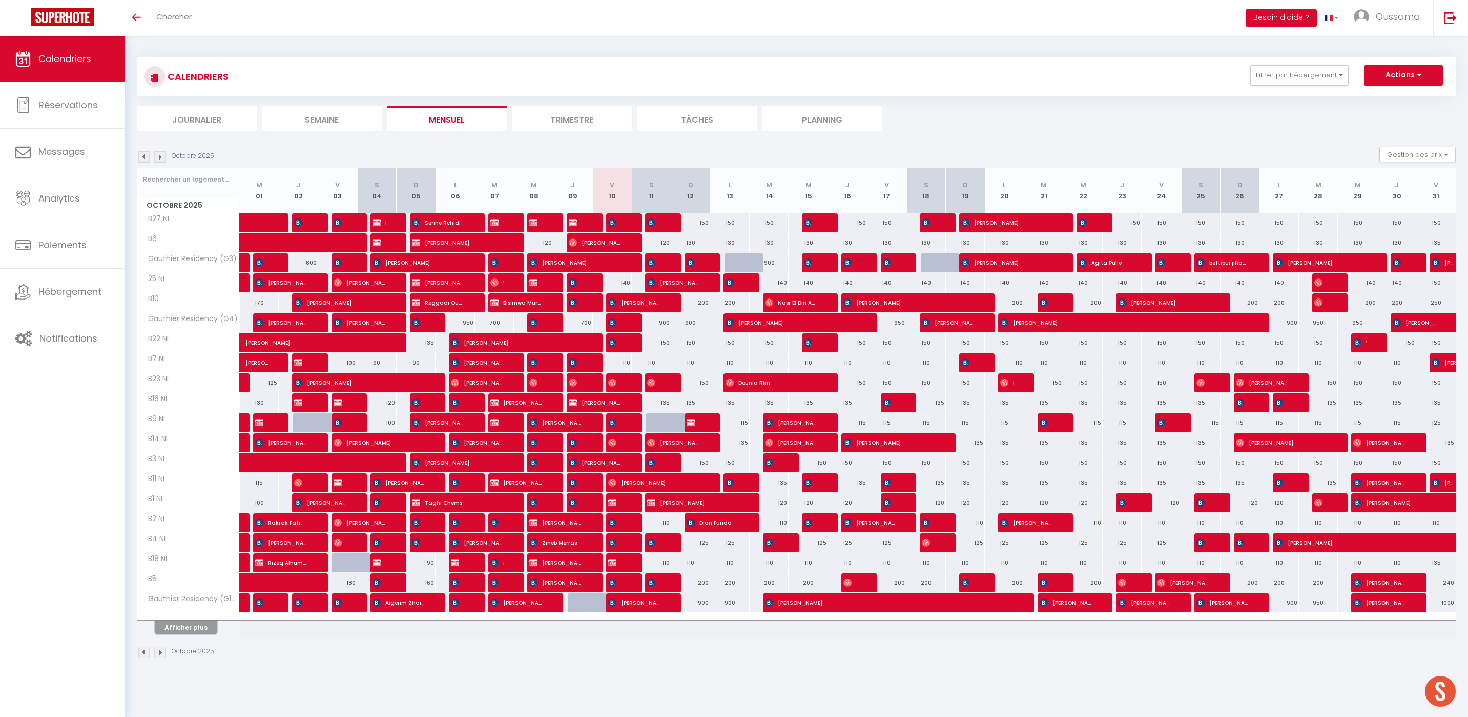
click at [206, 629] on button "Afficher plus" at bounding box center [186, 627] width 62 height 14
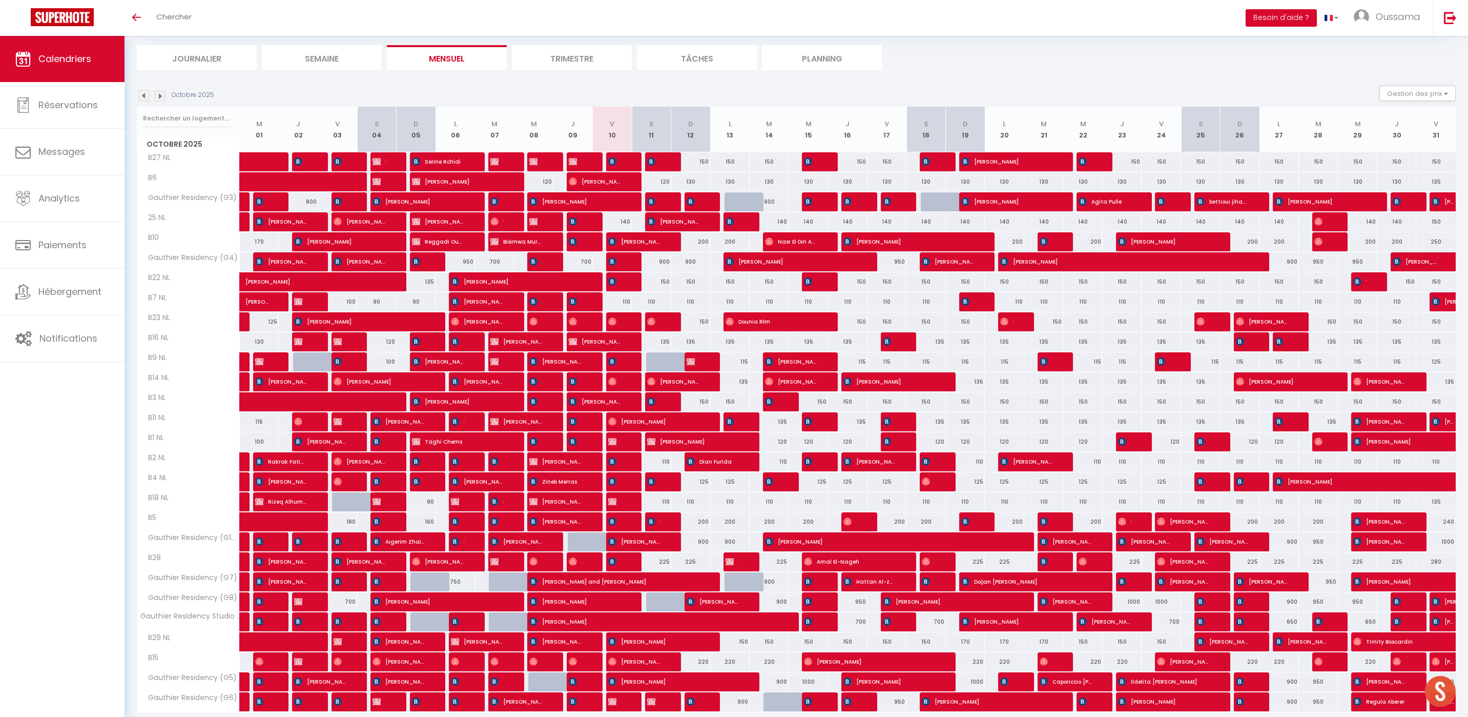
scroll to position [99, 0]
